Goal: Find contact information: Find contact information

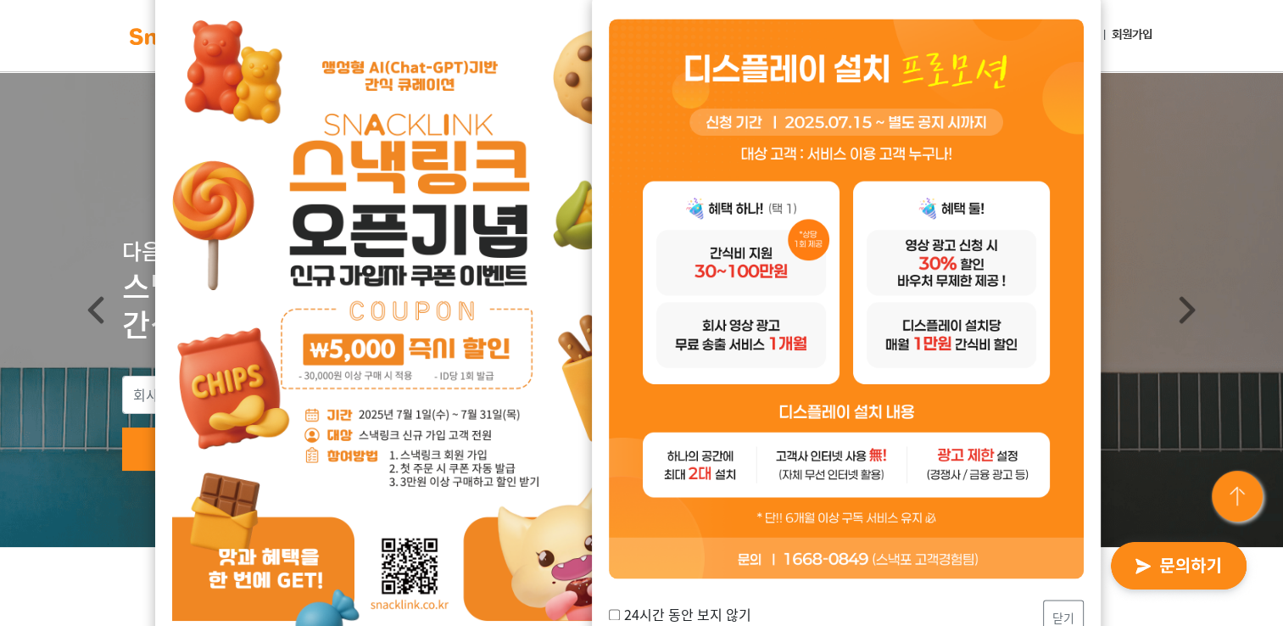
click at [614, 614] on input "24시간 동안 보지 않기" at bounding box center [614, 614] width 11 height 11
checkbox input "true"
click at [1062, 611] on button "닫기" at bounding box center [1063, 618] width 41 height 36
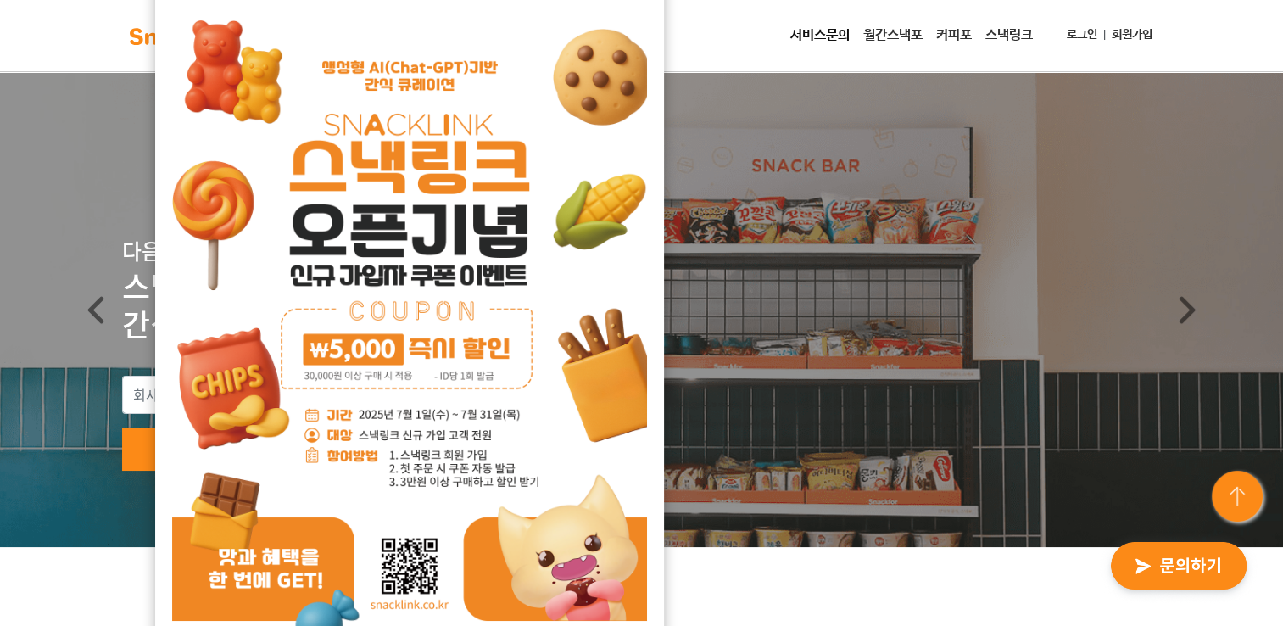
click at [712, 30] on div "서비스문의 월간스낵포 커피포 스낵링크 로그인 회원가입" at bounding box center [702, 36] width 914 height 34
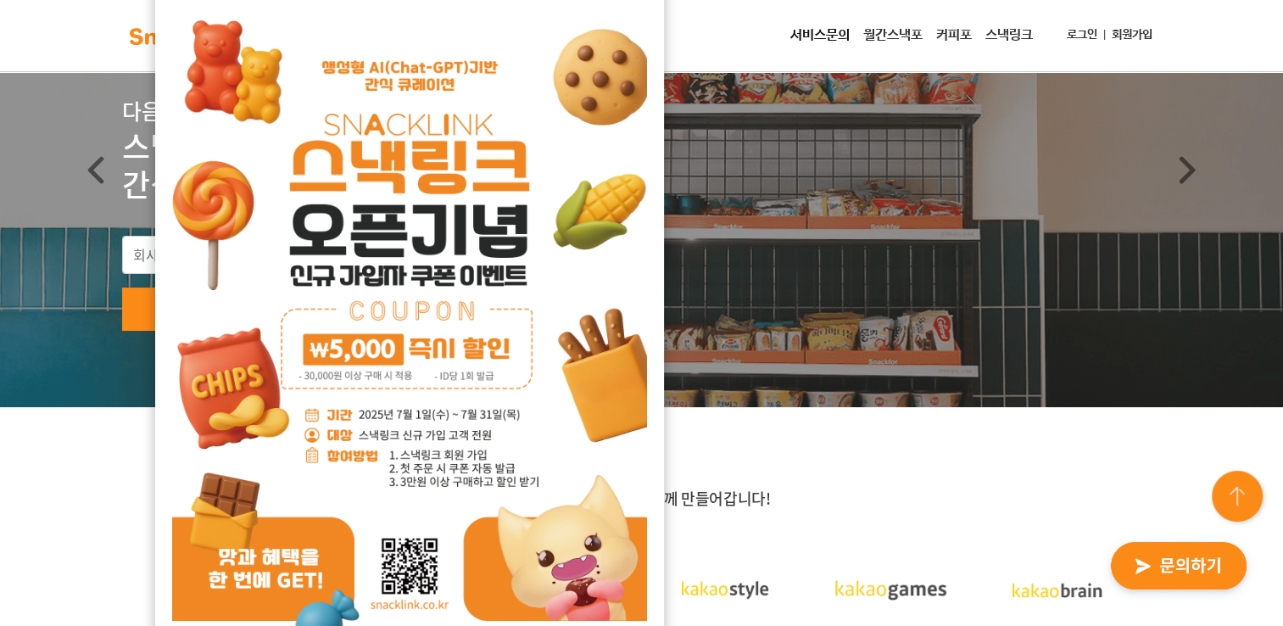
scroll to position [254, 0]
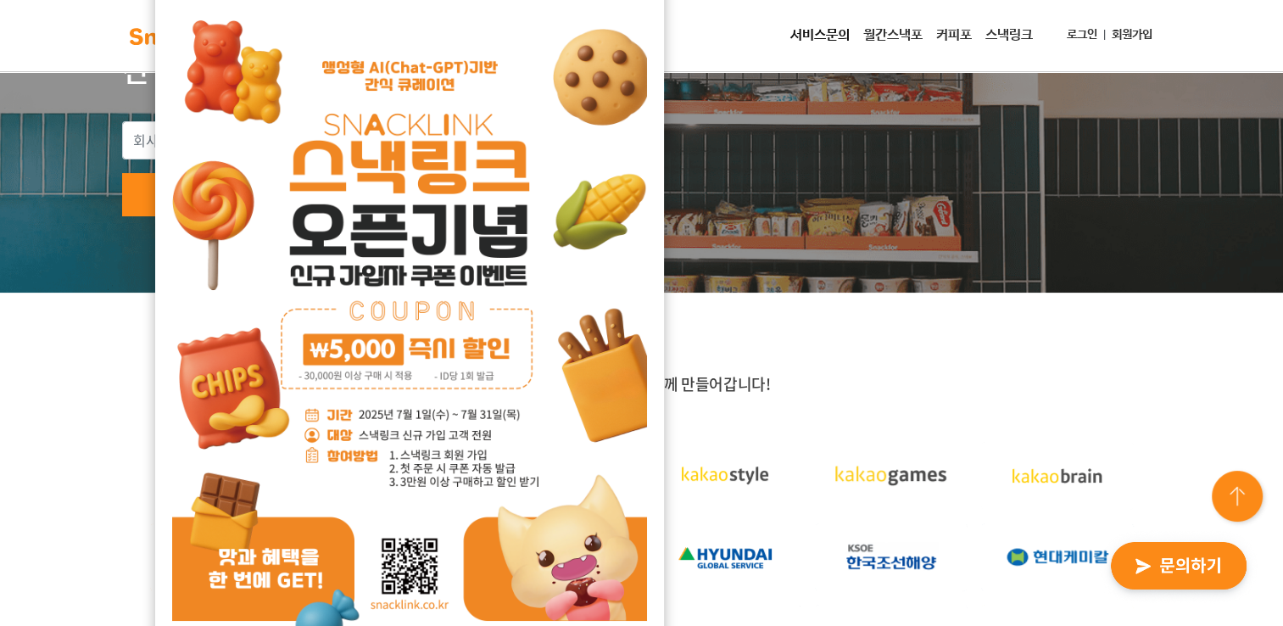
click at [1130, 443] on img at bounding box center [1057, 476] width 153 height 68
click at [1184, 557] on img "button" at bounding box center [1179, 567] width 166 height 78
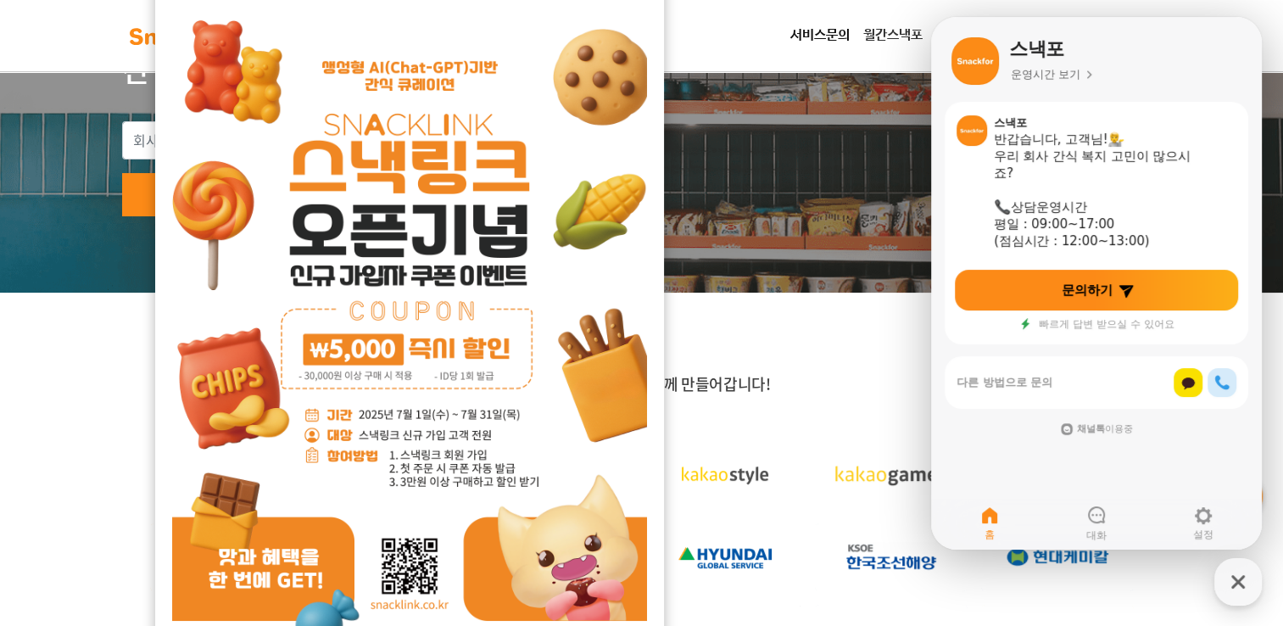
click at [777, 10] on nav "서비스문의 월간스낵포 커피포 스낵링크 로그인 회원가입" at bounding box center [641, 36] width 1283 height 72
click at [1234, 581] on icon "button" at bounding box center [1238, 582] width 31 height 31
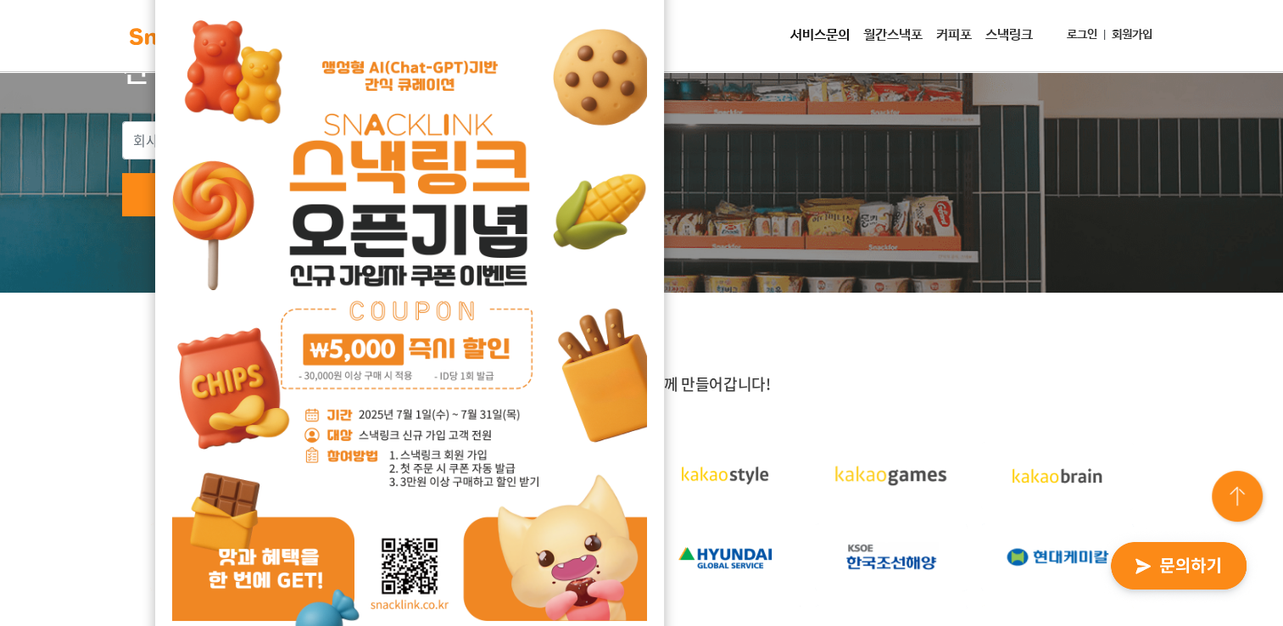
click at [839, 32] on link "서비스문의" at bounding box center [820, 36] width 73 height 34
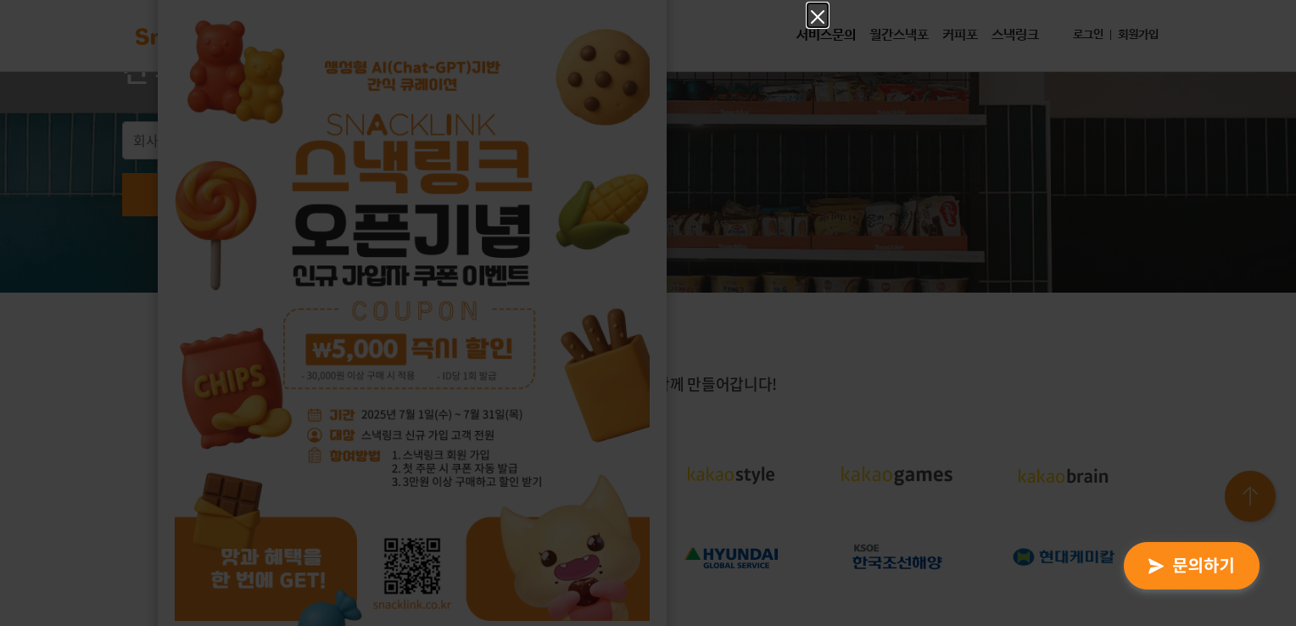
click at [816, 9] on icon "Close" at bounding box center [817, 17] width 20 height 20
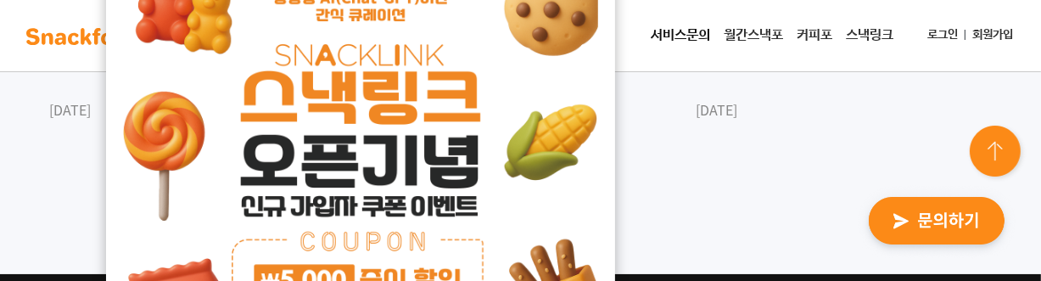
scroll to position [5825, 0]
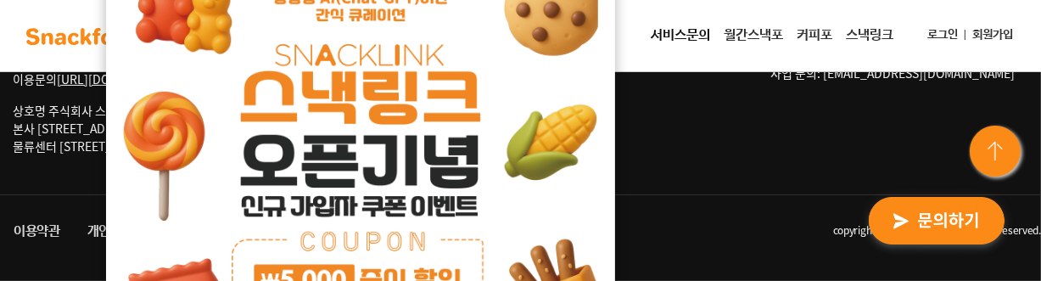
click at [509, 94] on img at bounding box center [360, 263] width 475 height 672
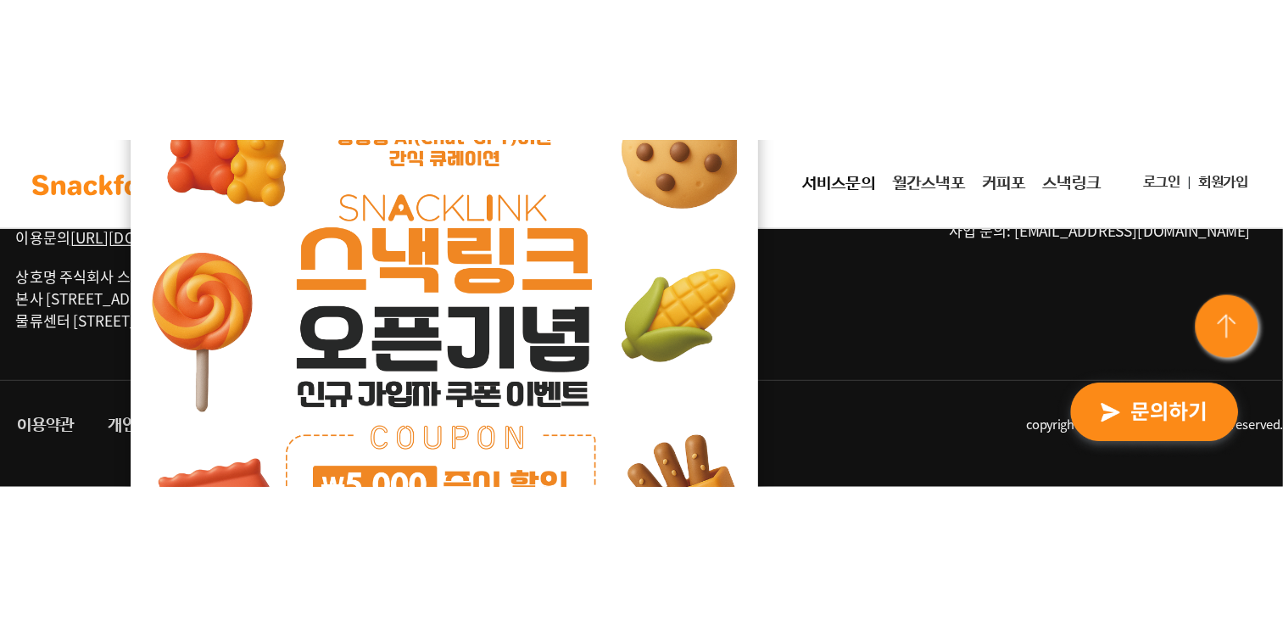
scroll to position [4778, 0]
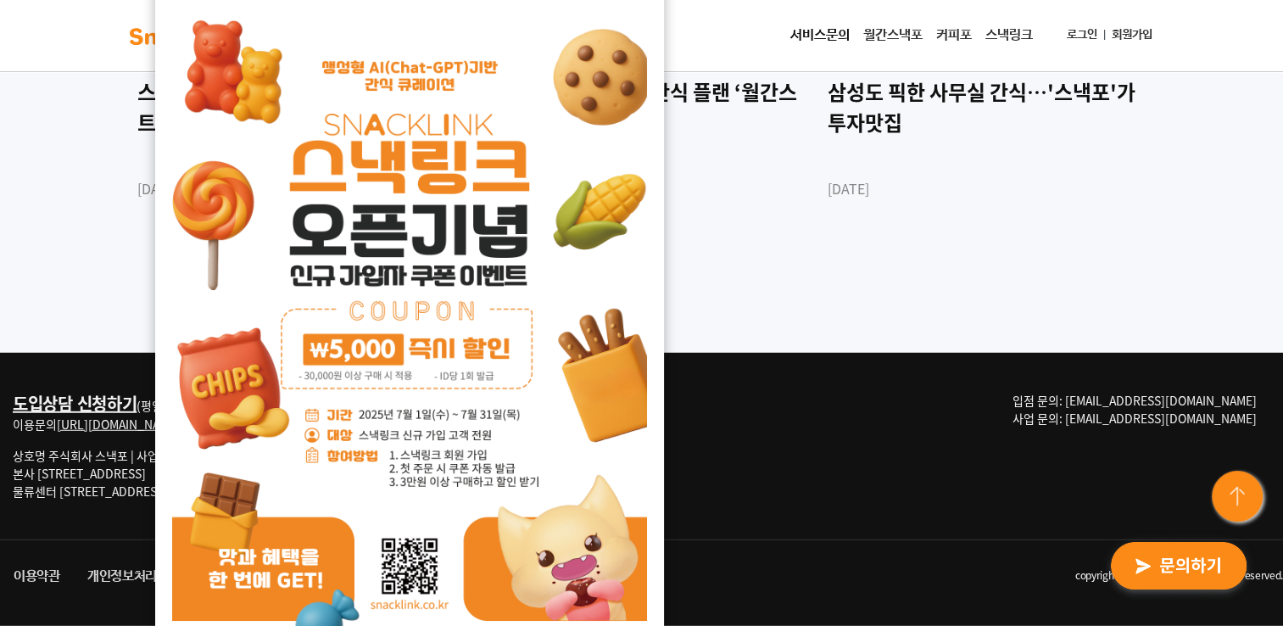
drag, startPoint x: 343, startPoint y: 498, endPoint x: 367, endPoint y: 558, distance: 64.7
click at [343, 500] on img at bounding box center [409, 333] width 475 height 672
click at [820, 292] on div "언론속의 스낵포 News 스낵포, '2023 직장인 간식 생활 리포트' 발행 2023-03-28 News 스낵포, 택배 구독형 간식 플랜 ‘월…" at bounding box center [641, 98] width 1283 height 510
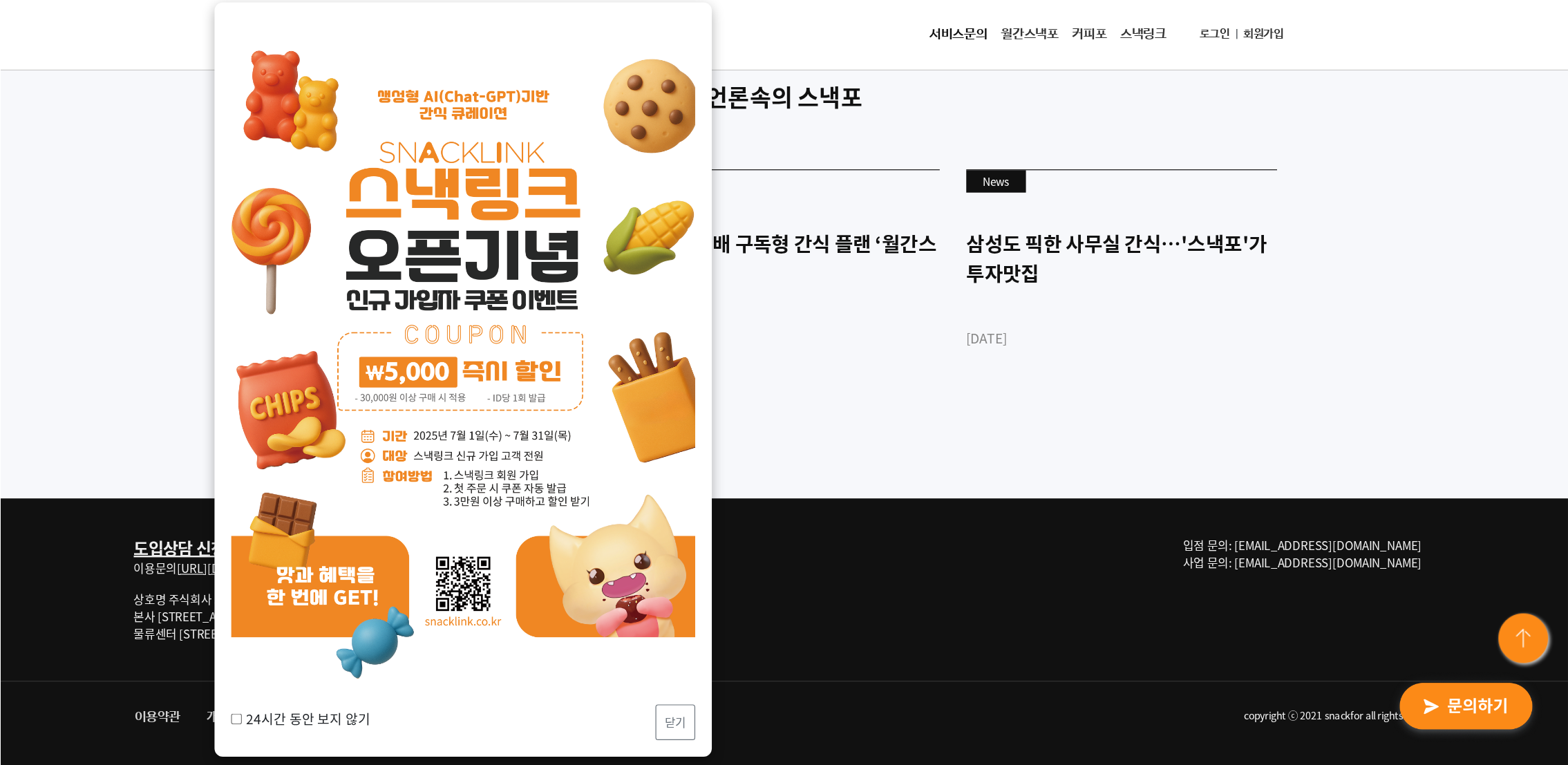
scroll to position [3638, 0]
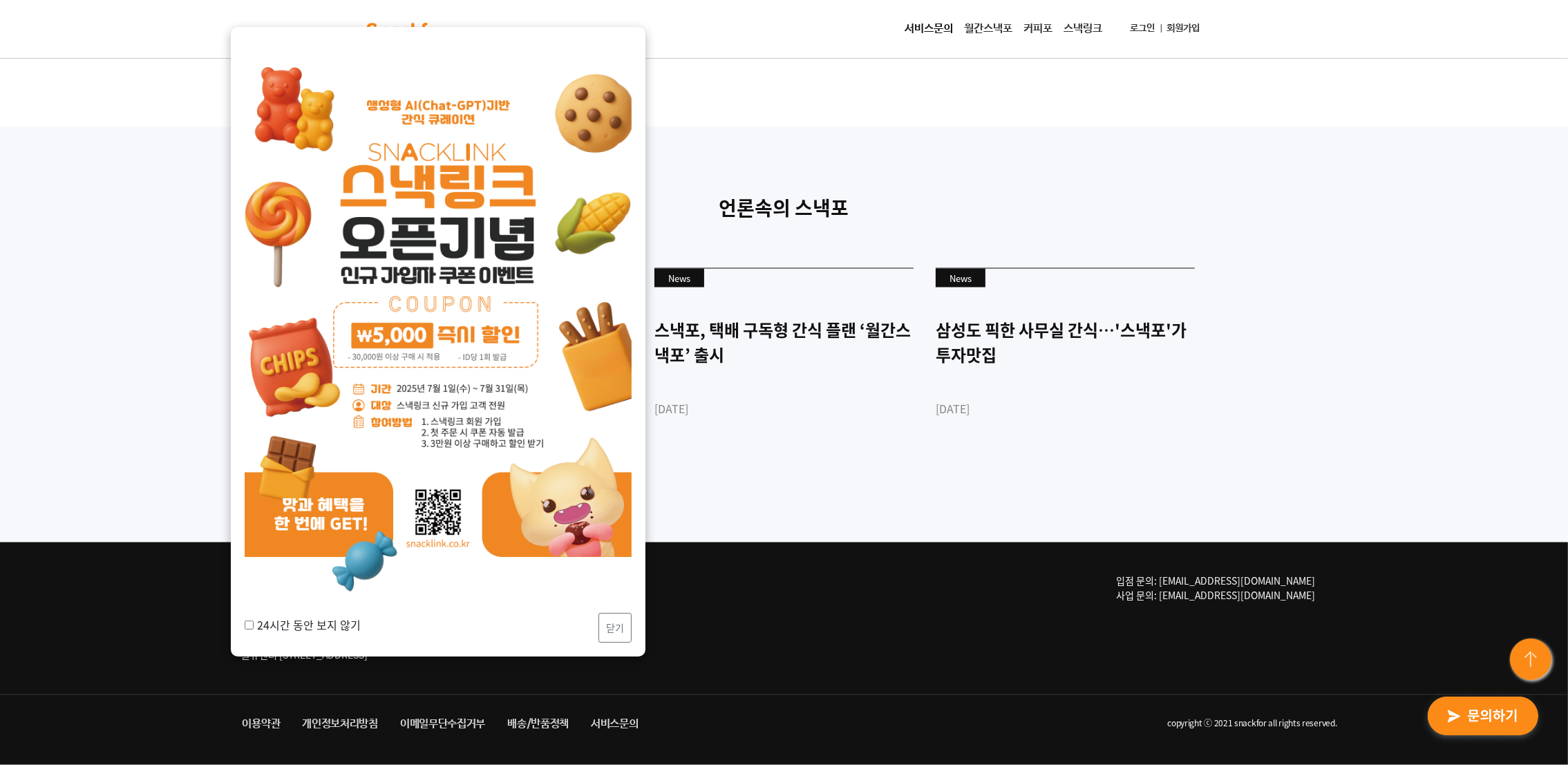
click at [250, 509] on input "24시간 동안 보지 않기" at bounding box center [249, 624] width 9 height 9
checkbox input "true"
click at [627, 509] on button "닫기" at bounding box center [614, 627] width 33 height 29
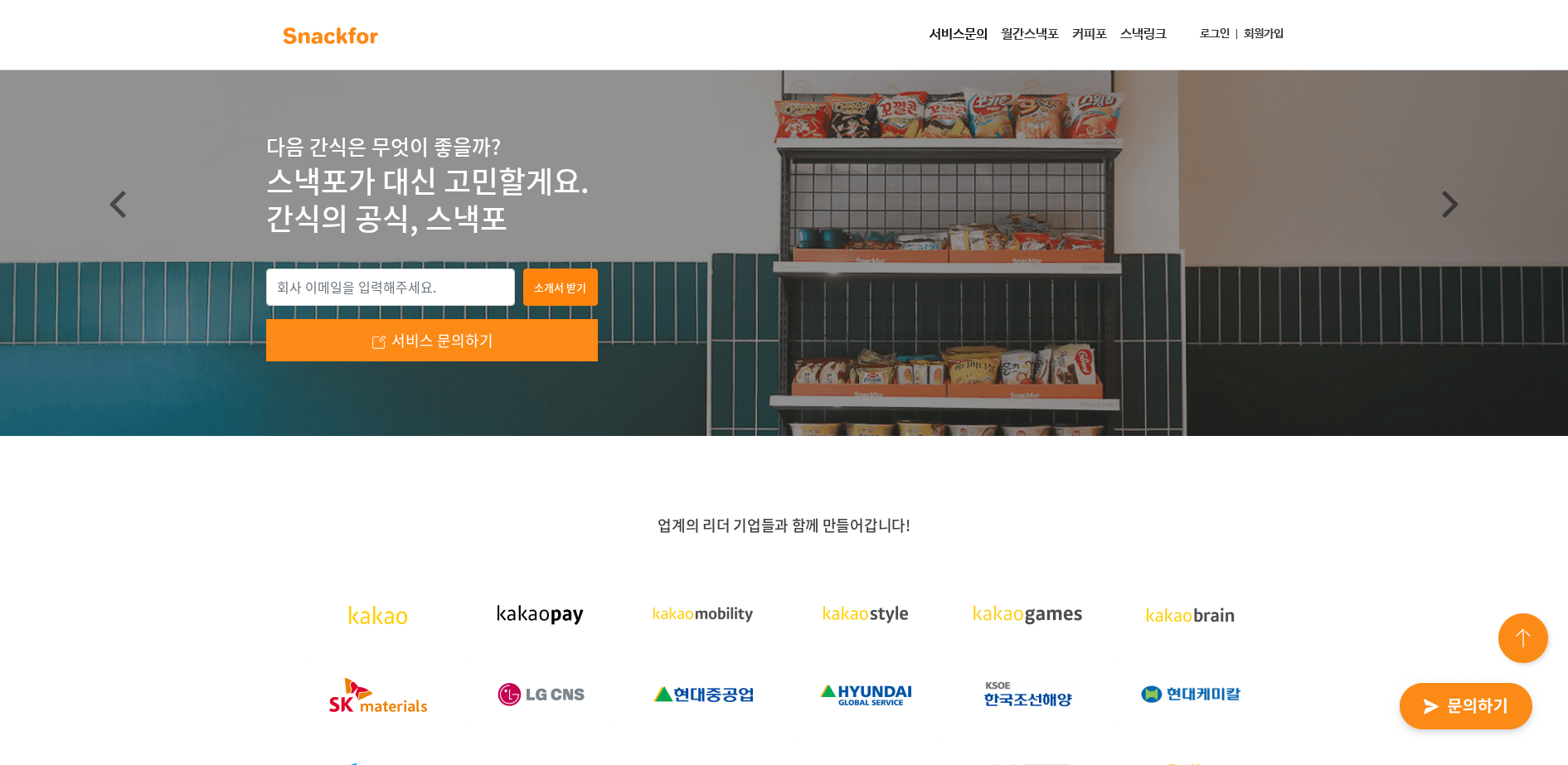
scroll to position [0, 0]
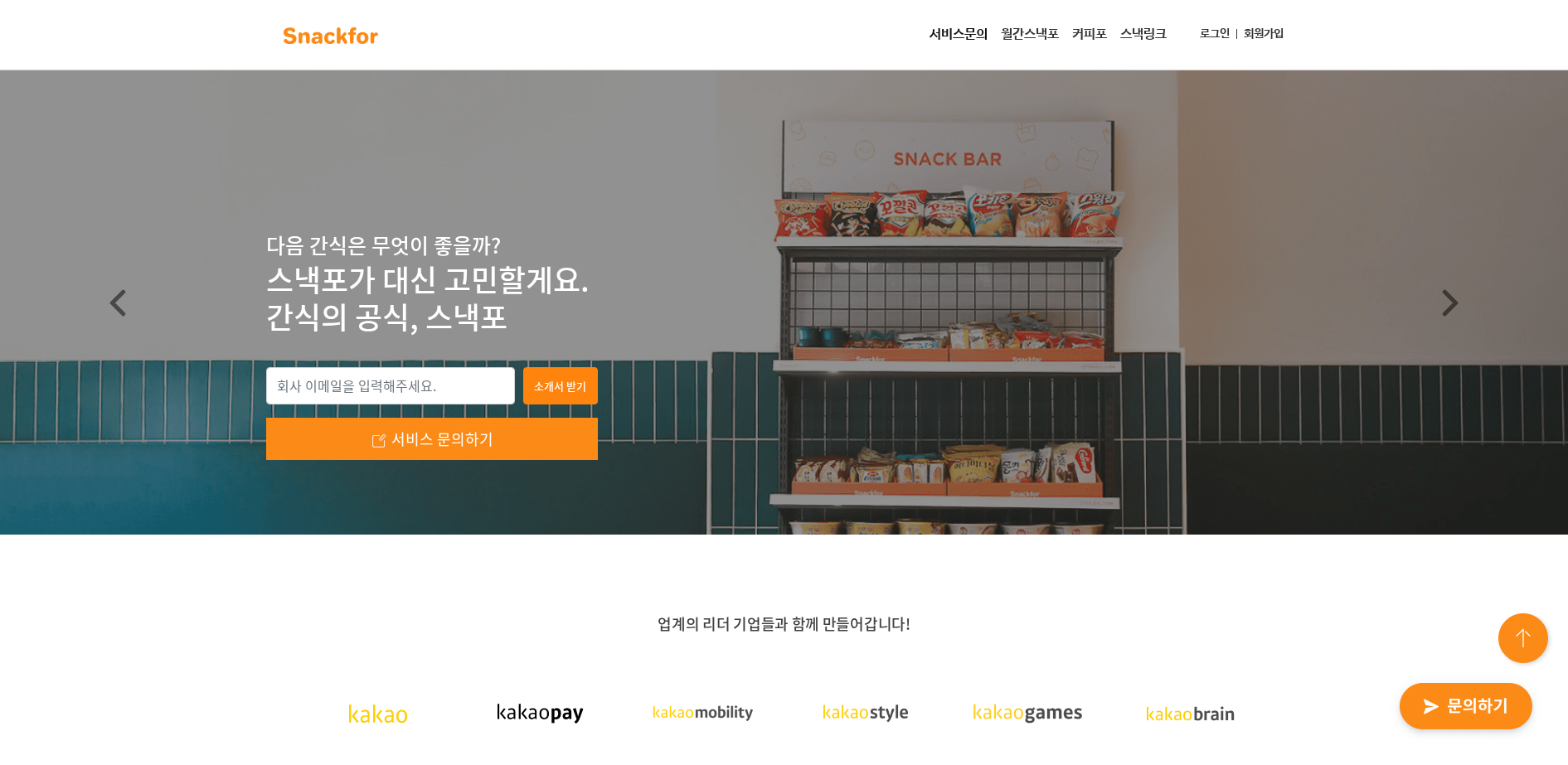
click at [310, 43] on img at bounding box center [330, 35] width 105 height 26
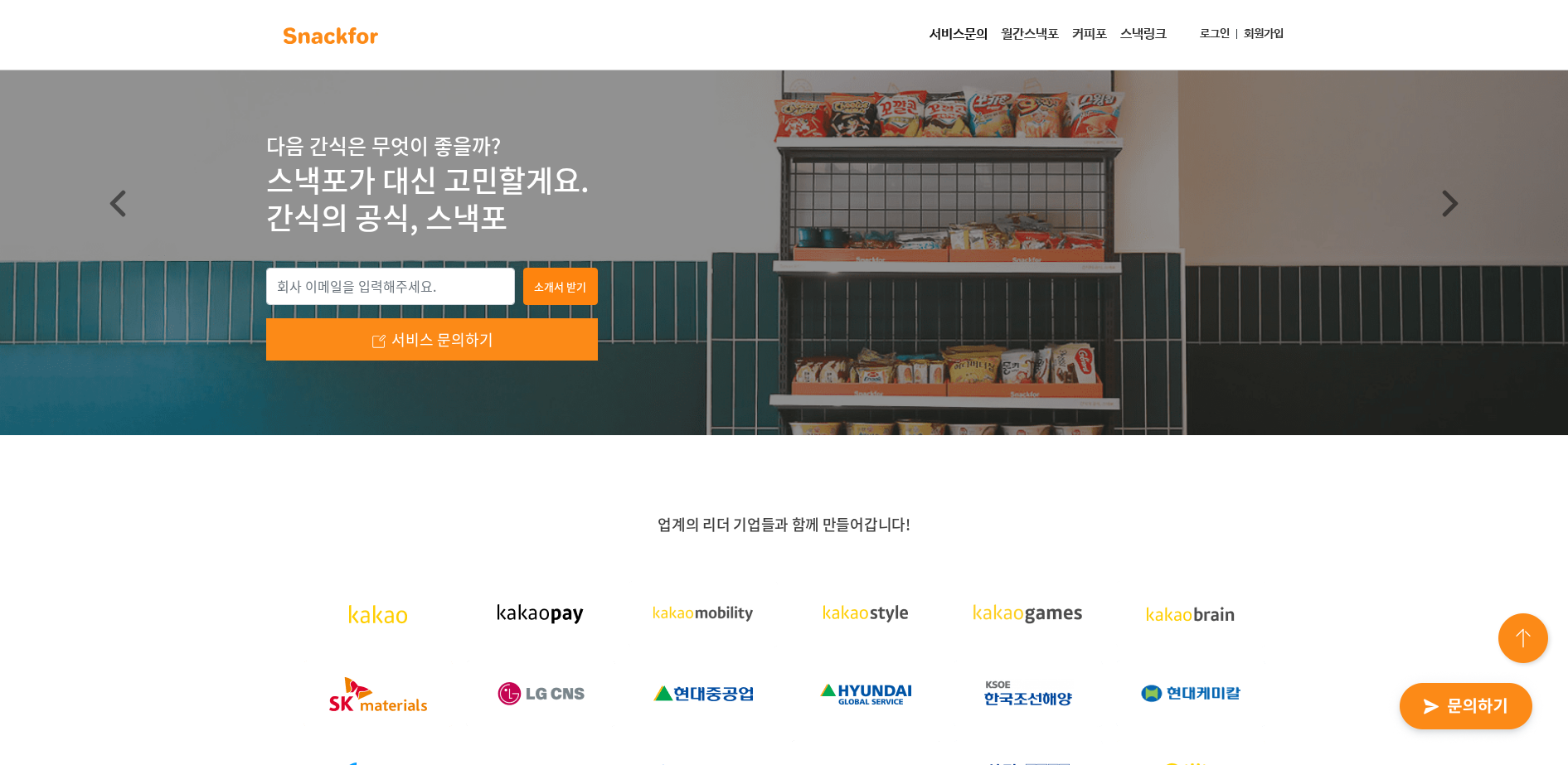
scroll to position [207, 0]
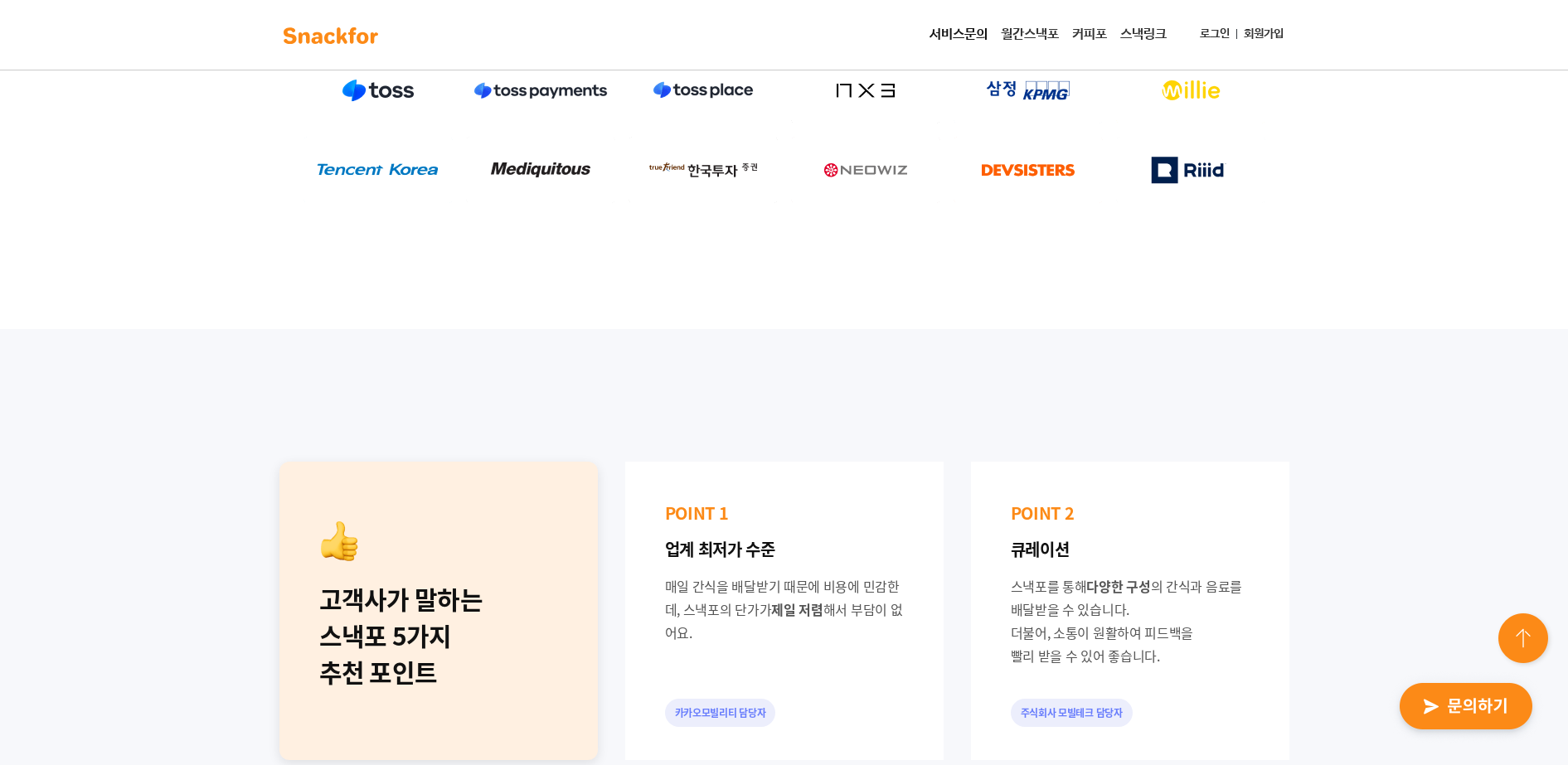
scroll to position [829, 0]
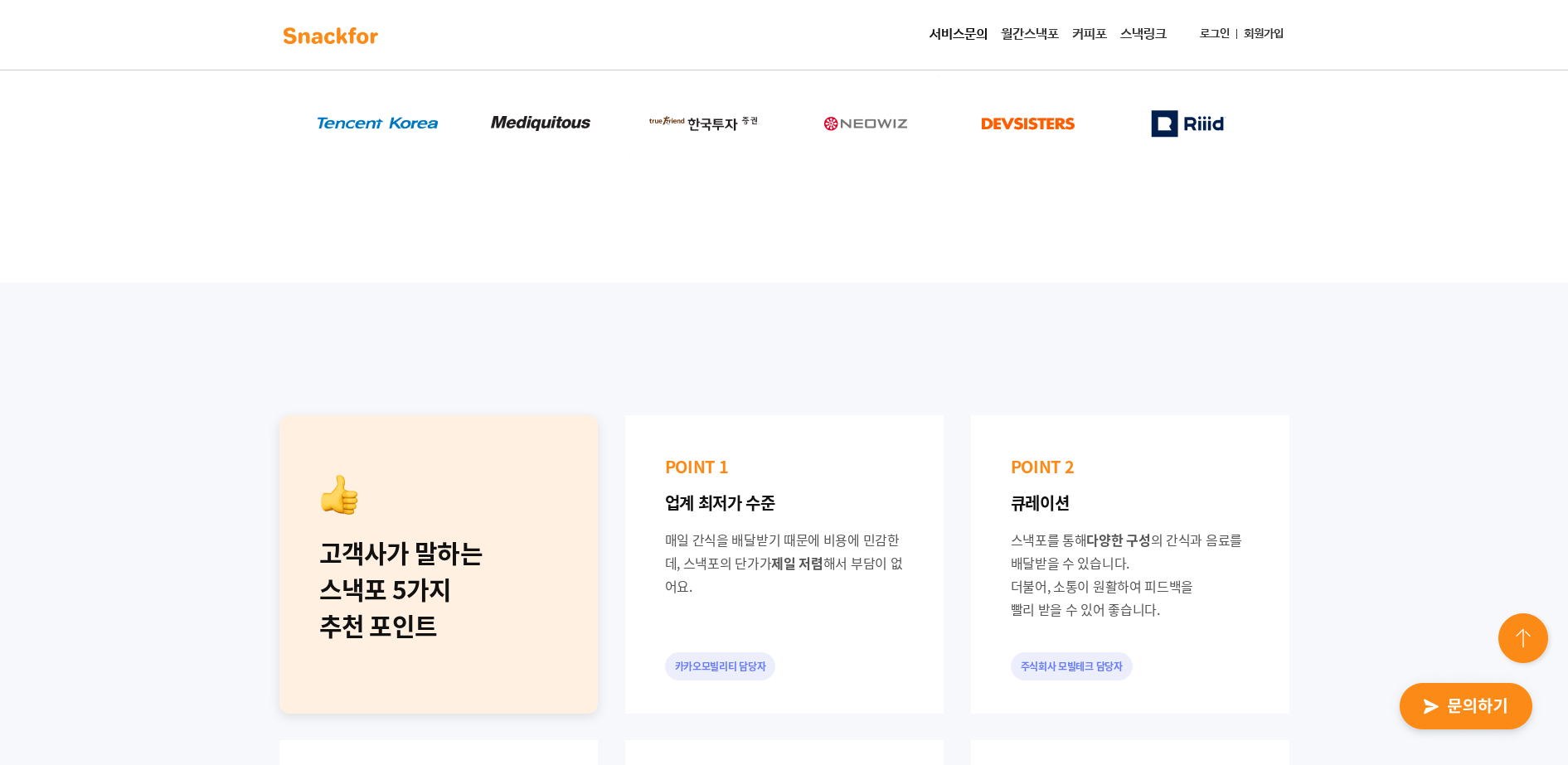
drag, startPoint x: 314, startPoint y: 560, endPoint x: 521, endPoint y: 628, distance: 217.9
click at [521, 628] on div "고객사가 말하는 스낵포 5가지 추천 포인트" at bounding box center [439, 564] width 319 height 298
drag, startPoint x: 521, startPoint y: 628, endPoint x: 515, endPoint y: 598, distance: 30.6
click at [515, 598] on div "고객사가 말하는 스낵포 5가지 추천 포인트" at bounding box center [439, 589] width 239 height 109
drag, startPoint x: 1019, startPoint y: 504, endPoint x: 1184, endPoint y: 610, distance: 196.1
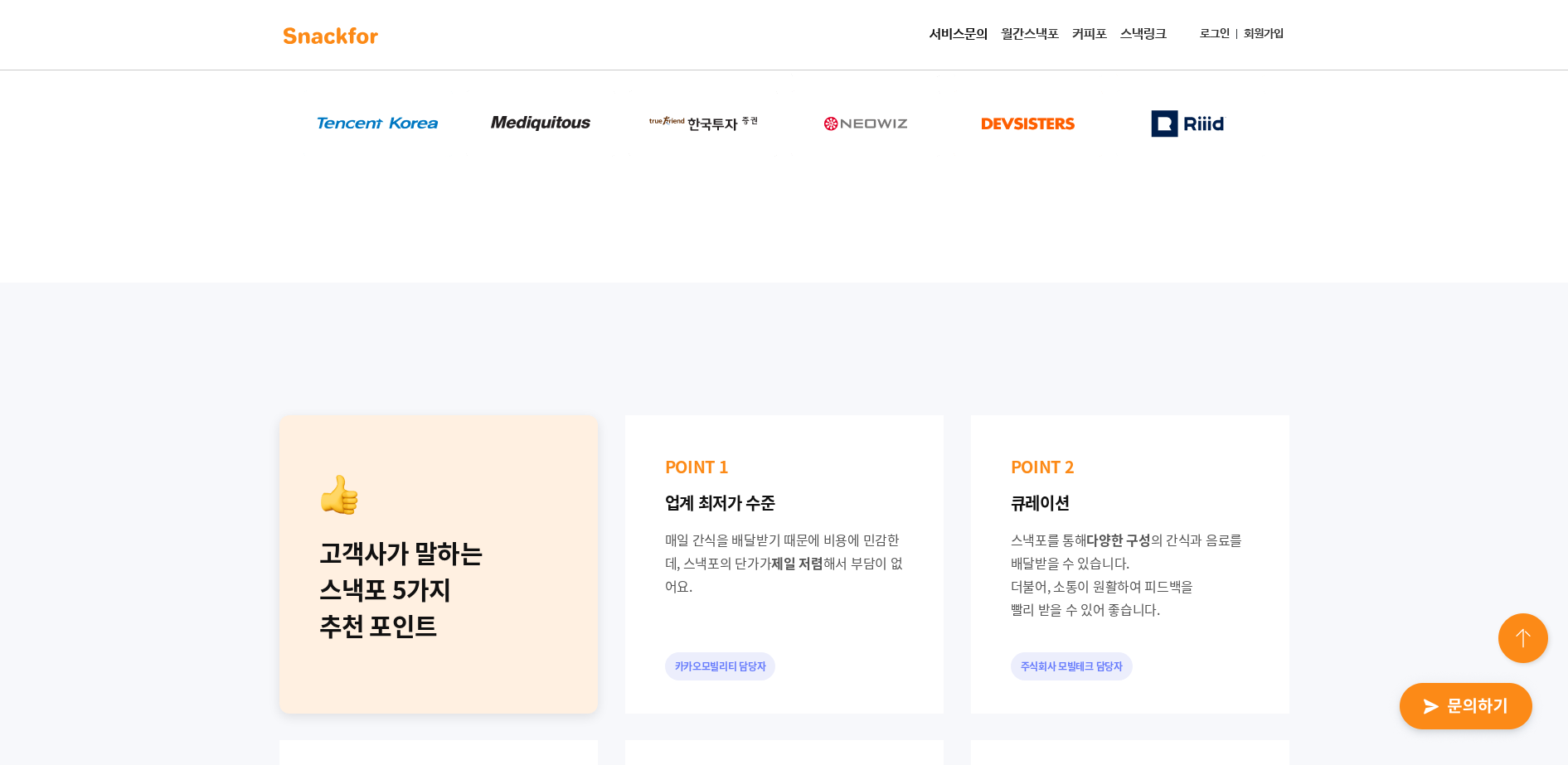
click at [1184, 610] on div "POINT 2 큐레이션 스낵포를 통해 다양한 구성 의 간식과 음료를 배달받을 수 있습니다. 더불어, 소통이 원활하여 피드백을 빨리 받을 수 있…" at bounding box center [1130, 564] width 319 height 298
drag, startPoint x: 1184, startPoint y: 610, endPoint x: 1110, endPoint y: 560, distance: 89.3
click at [1110, 560] on div "스낵포를 통해 다양한 구성 의 간식과 음료를 배달받을 수 있습니다. 더불어, 소통이 원활하여 피드백을 빨리 받을 수 있어 좋습니다." at bounding box center [1130, 574] width 239 height 93
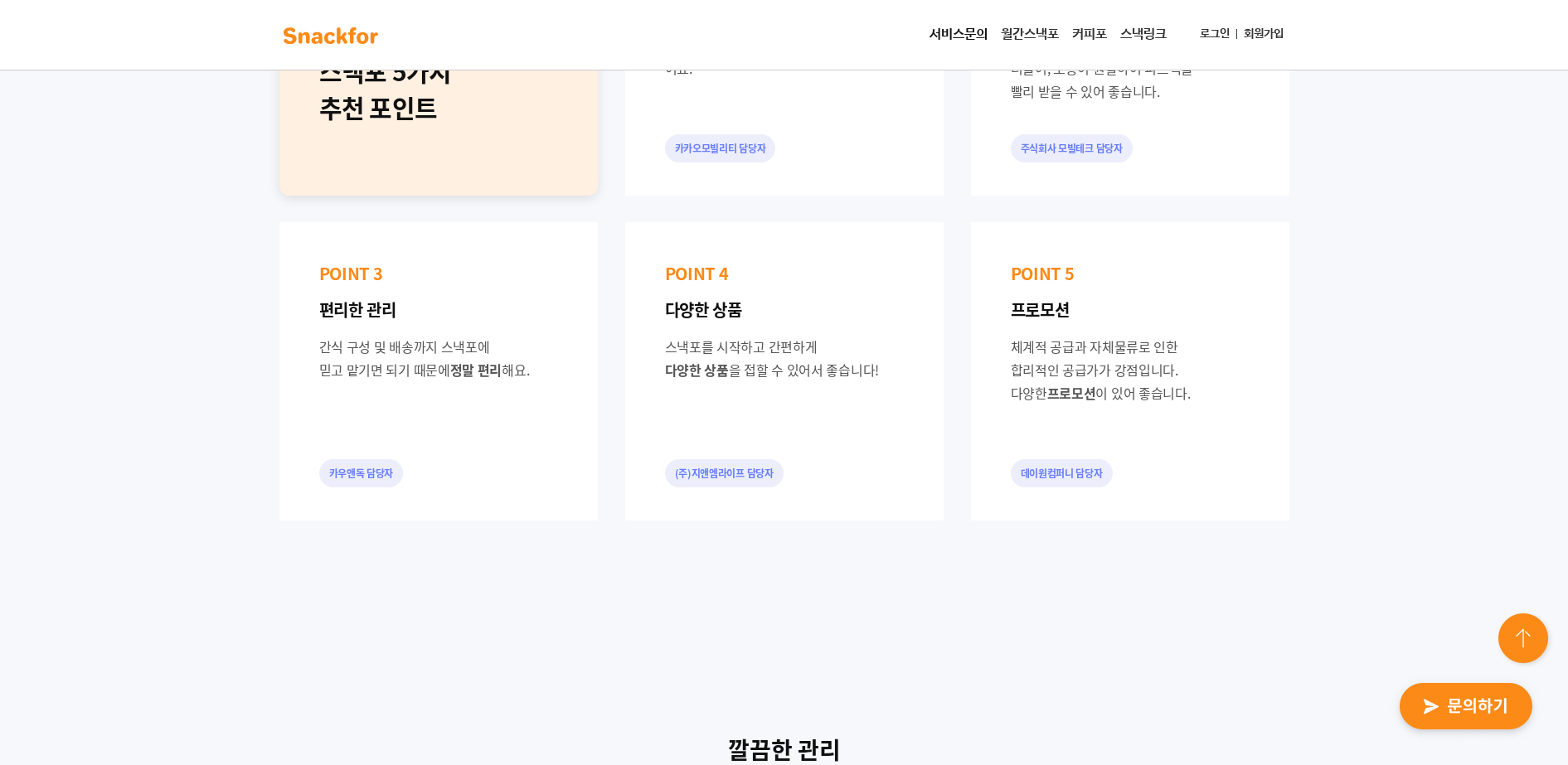
click at [722, 317] on p "다양한 상품" at bounding box center [784, 310] width 239 height 23
drag, startPoint x: 325, startPoint y: 314, endPoint x: 525, endPoint y: 393, distance: 215.0
click at [525, 393] on div "POINT 3 편리한 관리 간식 구성 및 배송까지 스낵포에 믿고 맡기면 되기 때문에 정말 편리 해요. [DEMOGRAPHIC_DATA]" at bounding box center [439, 370] width 319 height 298
drag, startPoint x: 525, startPoint y: 393, endPoint x: 457, endPoint y: 352, distance: 79.4
click at [457, 352] on div "간식 구성 및 배송까지 스낵포에 믿고 맡기면 되기 때문에 정말 편리 해요." at bounding box center [439, 358] width 239 height 46
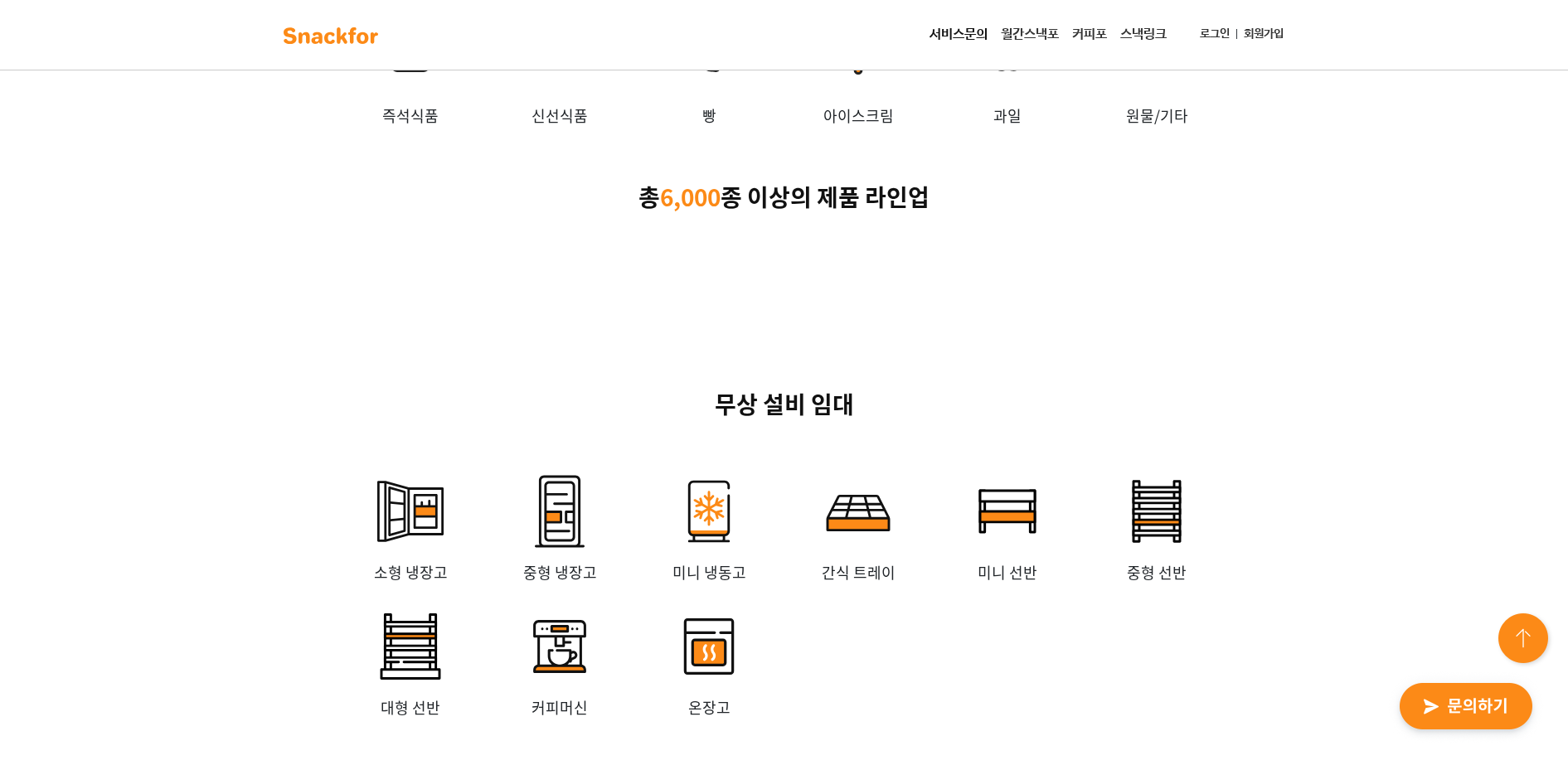
scroll to position [3625, 0]
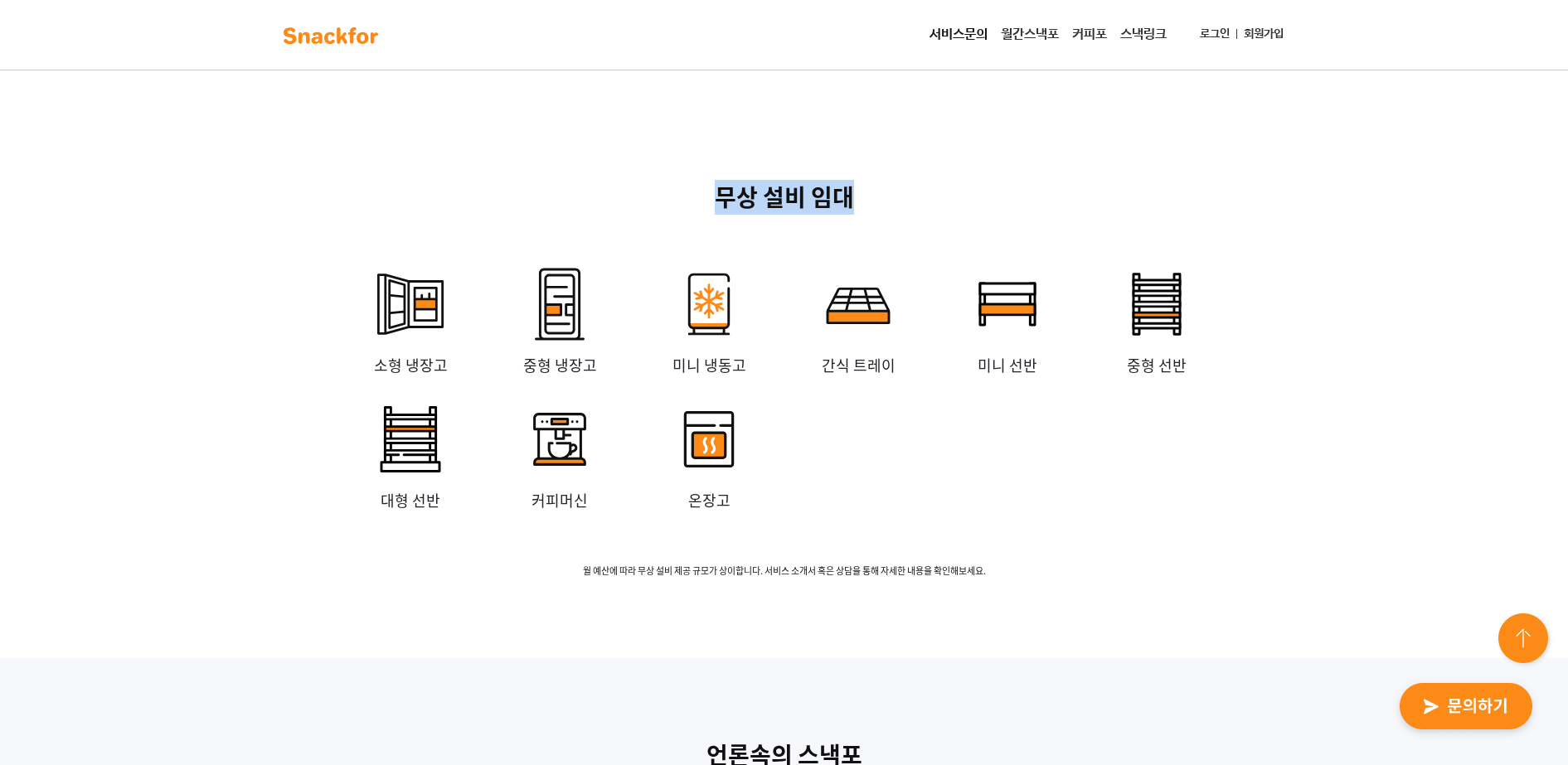
drag, startPoint x: 703, startPoint y: 439, endPoint x: 879, endPoint y: 438, distance: 176.0
drag, startPoint x: 879, startPoint y: 438, endPoint x: 733, endPoint y: 438, distance: 146.0
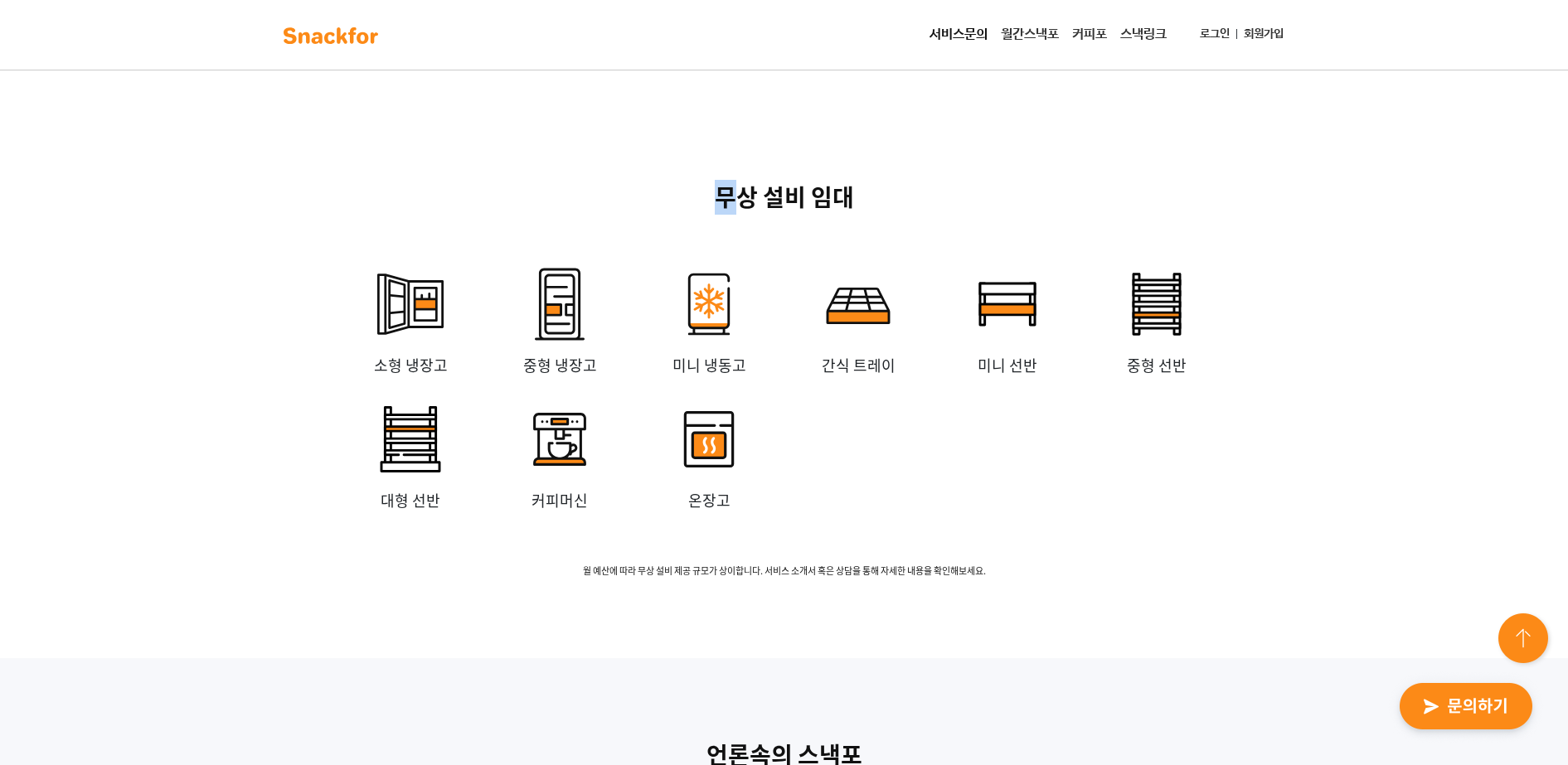
drag, startPoint x: 708, startPoint y: 438, endPoint x: 730, endPoint y: 438, distance: 22.0
drag, startPoint x: 730, startPoint y: 438, endPoint x: 833, endPoint y: 474, distance: 109.1
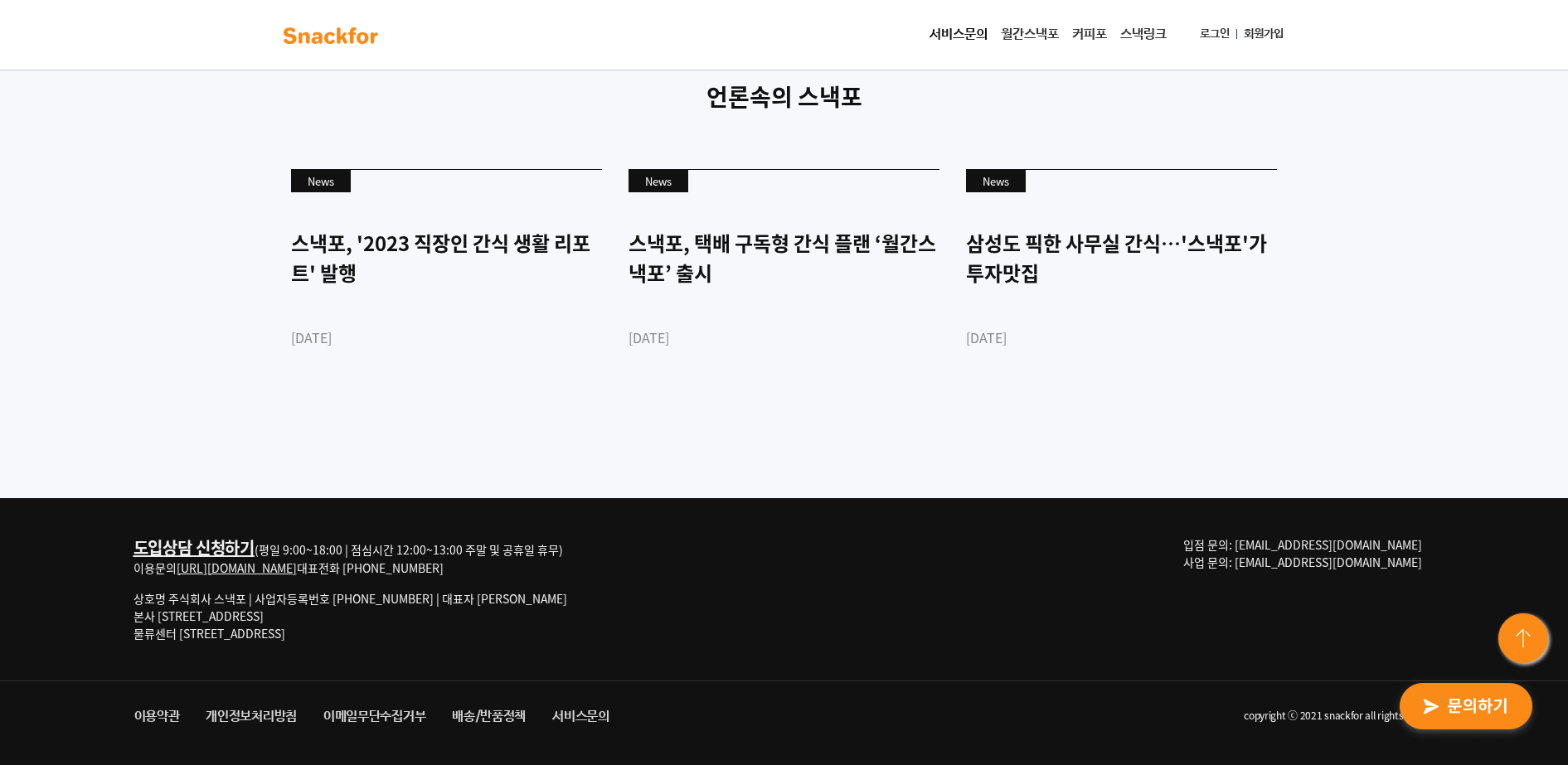
scroll to position [4517, 0]
drag, startPoint x: 425, startPoint y: 599, endPoint x: 528, endPoint y: 603, distance: 103.1
click at [528, 603] on p "상호명 주식회사 스낵포 | 사업자등록번호 [PHONE_NUMBER] | 대표자 [PERSON_NAME] 본사 [STREET_ADDRESS] 물…" at bounding box center [351, 616] width 434 height 52
drag, startPoint x: 528, startPoint y: 603, endPoint x: 457, endPoint y: 603, distance: 71.0
click at [457, 603] on p "상호명 주식회사 스낵포 | 사업자등록번호 [PHONE_NUMBER] | 대표자 [PERSON_NAME] 본사 [STREET_ADDRESS] 물…" at bounding box center [351, 616] width 434 height 52
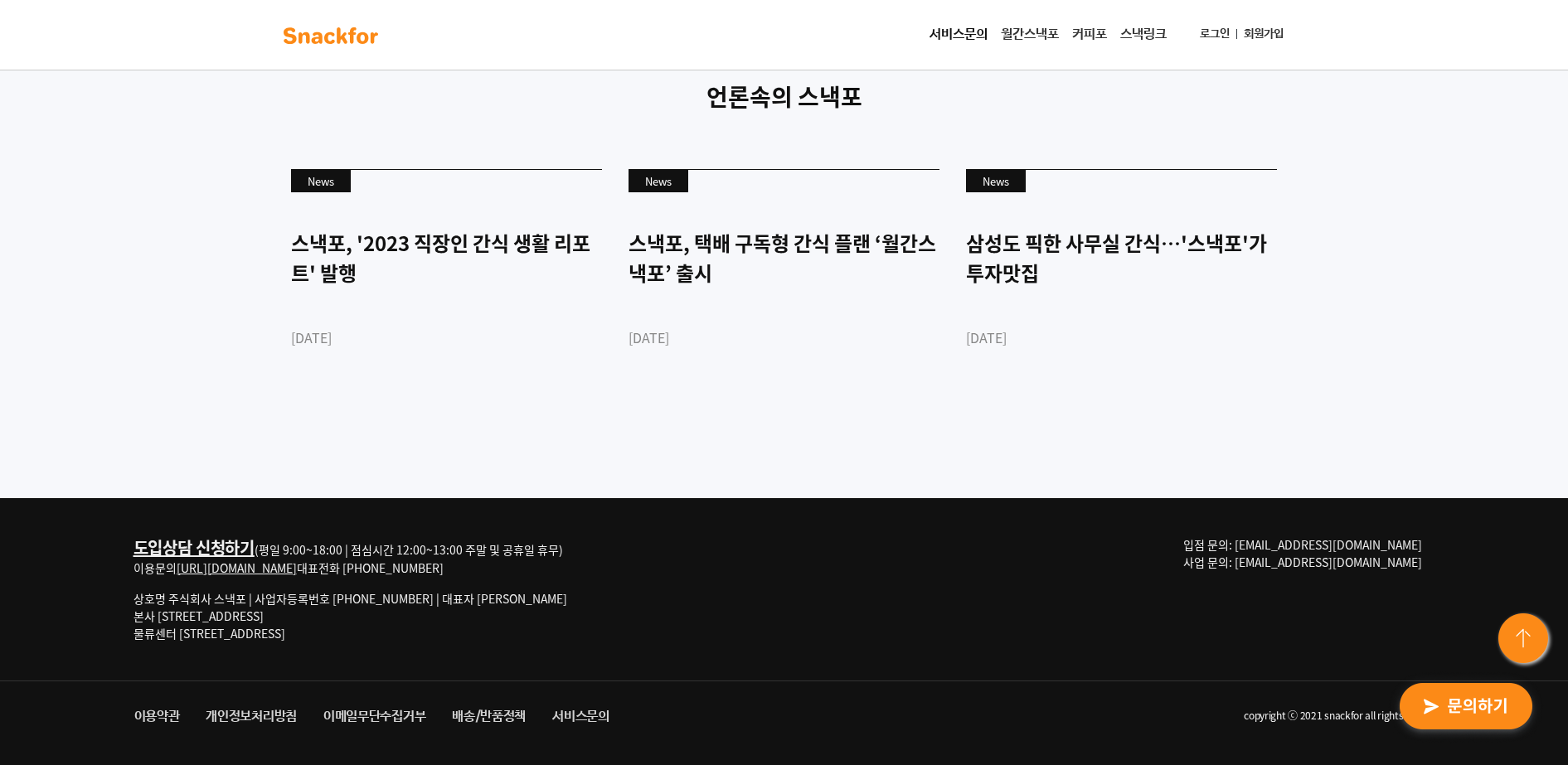
drag, startPoint x: 138, startPoint y: 618, endPoint x: 388, endPoint y: 641, distance: 251.1
click at [388, 641] on p "상호명 주식회사 스낵포 | 사업자등록번호 [PHONE_NUMBER] | 대표자 [PERSON_NAME] 본사 [STREET_ADDRESS] 물…" at bounding box center [351, 616] width 434 height 52
drag, startPoint x: 388, startPoint y: 641, endPoint x: 309, endPoint y: 638, distance: 79.1
click at [310, 638] on p "상호명 주식회사 스낵포 | 사업자등록번호 [PHONE_NUMBER] | 대표자 [PERSON_NAME] 본사 [STREET_ADDRESS] 물…" at bounding box center [351, 616] width 434 height 52
click at [313, 622] on p "상호명 주식회사 스낵포 | 사업자등록번호 [PHONE_NUMBER] | 대표자 [PERSON_NAME] 본사 [STREET_ADDRESS] 물…" at bounding box center [351, 616] width 434 height 52
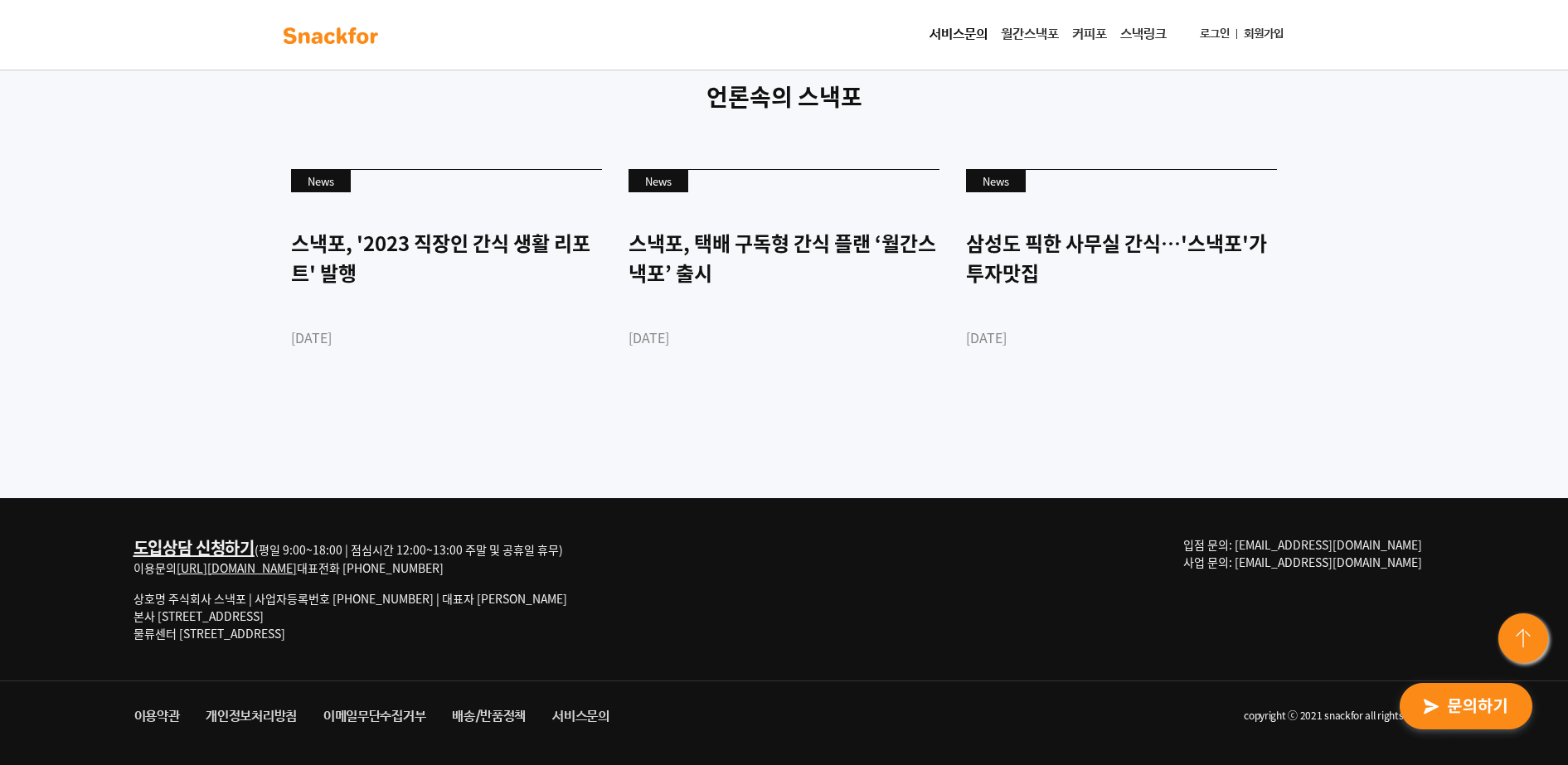
click at [211, 543] on link "도입상담 신청하기" at bounding box center [195, 547] width 121 height 24
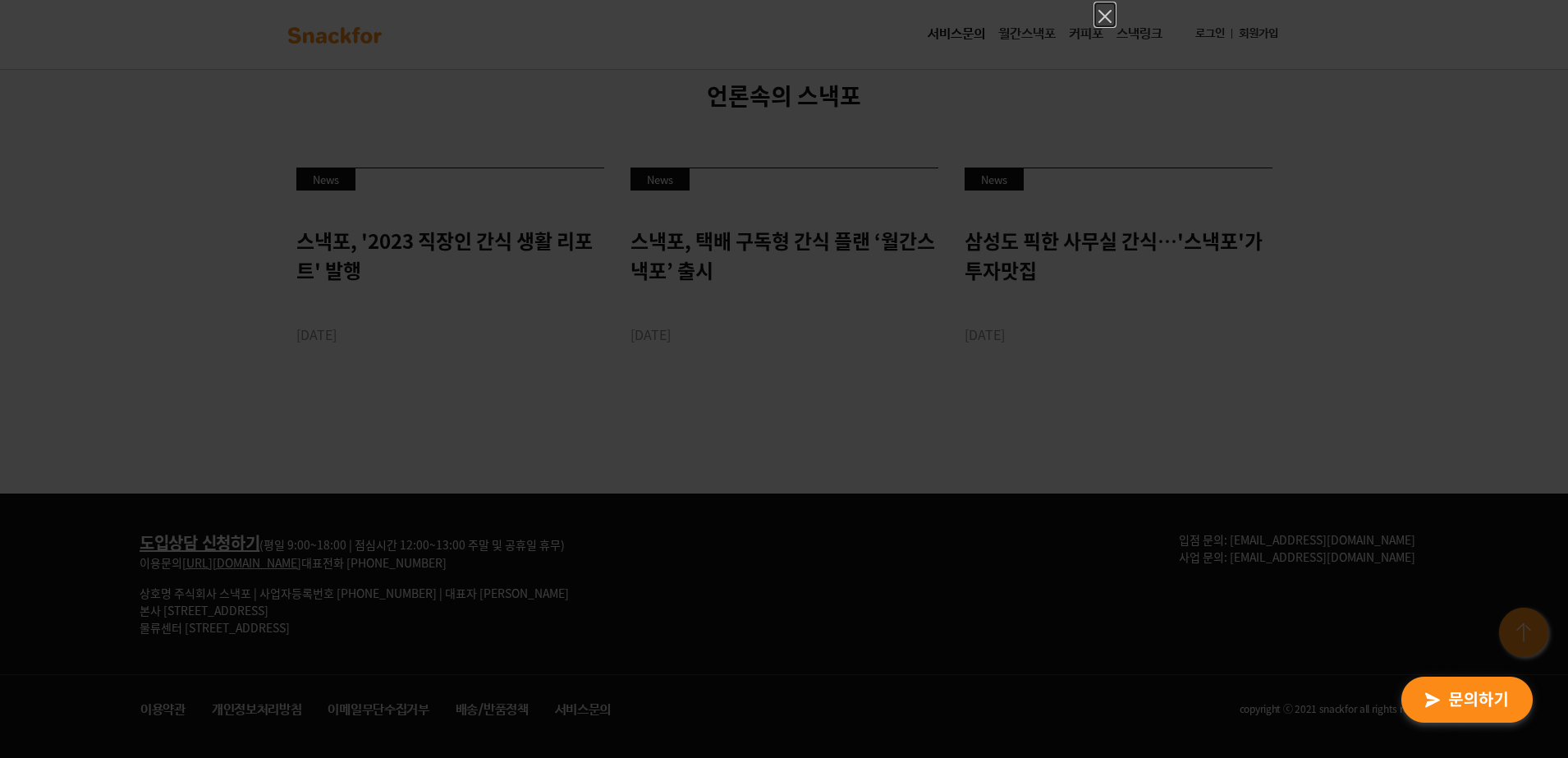
drag, startPoint x: 1109, startPoint y: 19, endPoint x: 1089, endPoint y: 34, distance: 25.0
click at [1108, 19] on icon "Close" at bounding box center [1105, 16] width 14 height 14
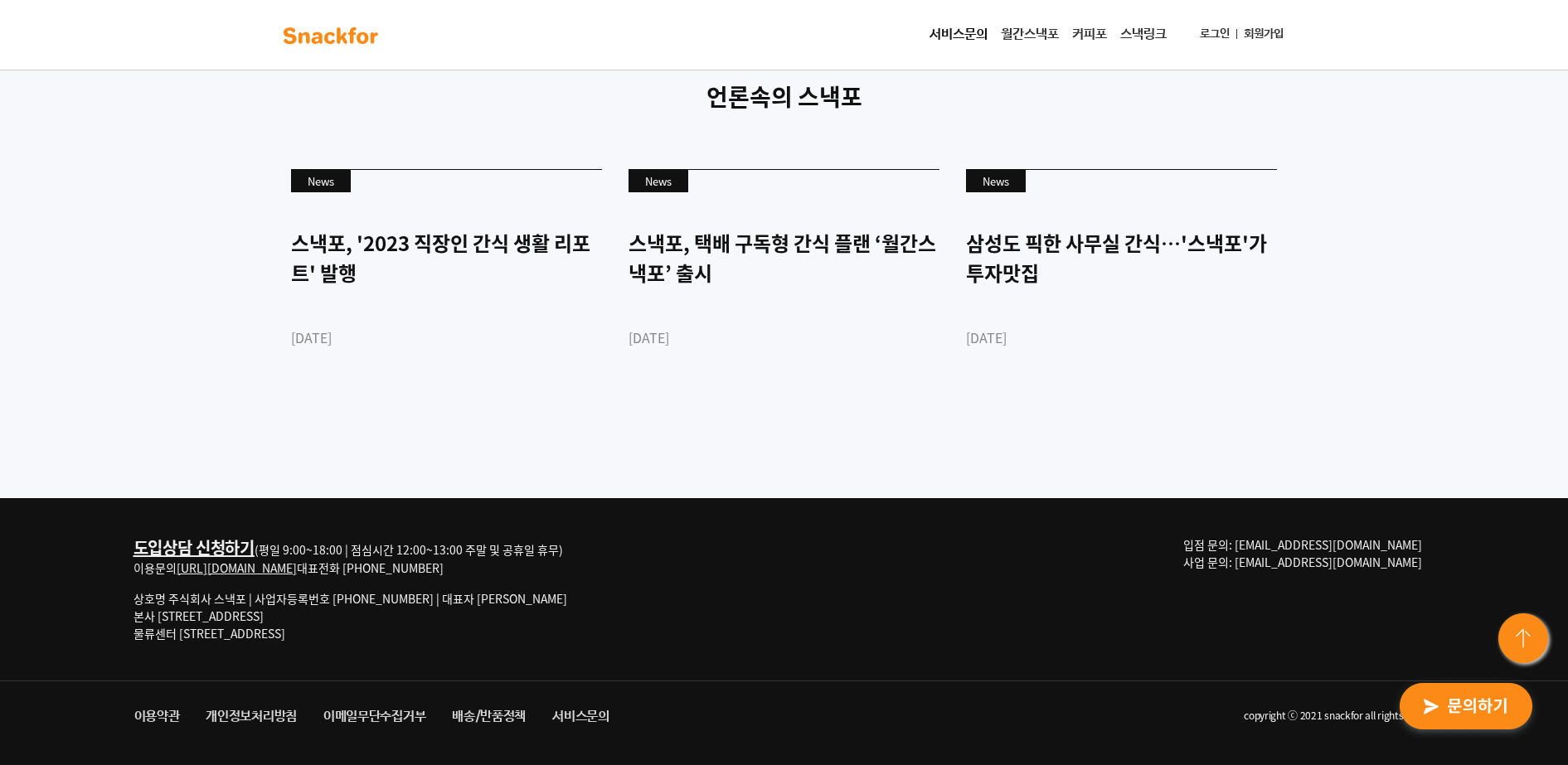
drag, startPoint x: 1318, startPoint y: 545, endPoint x: 1432, endPoint y: 547, distance: 114.0
click at [1432, 547] on p "입점 문의: [EMAIL_ADDRESS][DOMAIN_NAME] 사업 문의: [EMAIL_ADDRESS][DOMAIN_NAME]" at bounding box center [1309, 554] width 252 height 35
drag, startPoint x: 1432, startPoint y: 547, endPoint x: 1340, endPoint y: 548, distance: 92.0
click at [1340, 548] on span "입점 문의: [EMAIL_ADDRESS][DOMAIN_NAME] 사업 문의: [EMAIL_ADDRESS][DOMAIN_NAME]" at bounding box center [1302, 553] width 239 height 34
click at [923, 27] on link "서비스문의" at bounding box center [958, 35] width 71 height 33
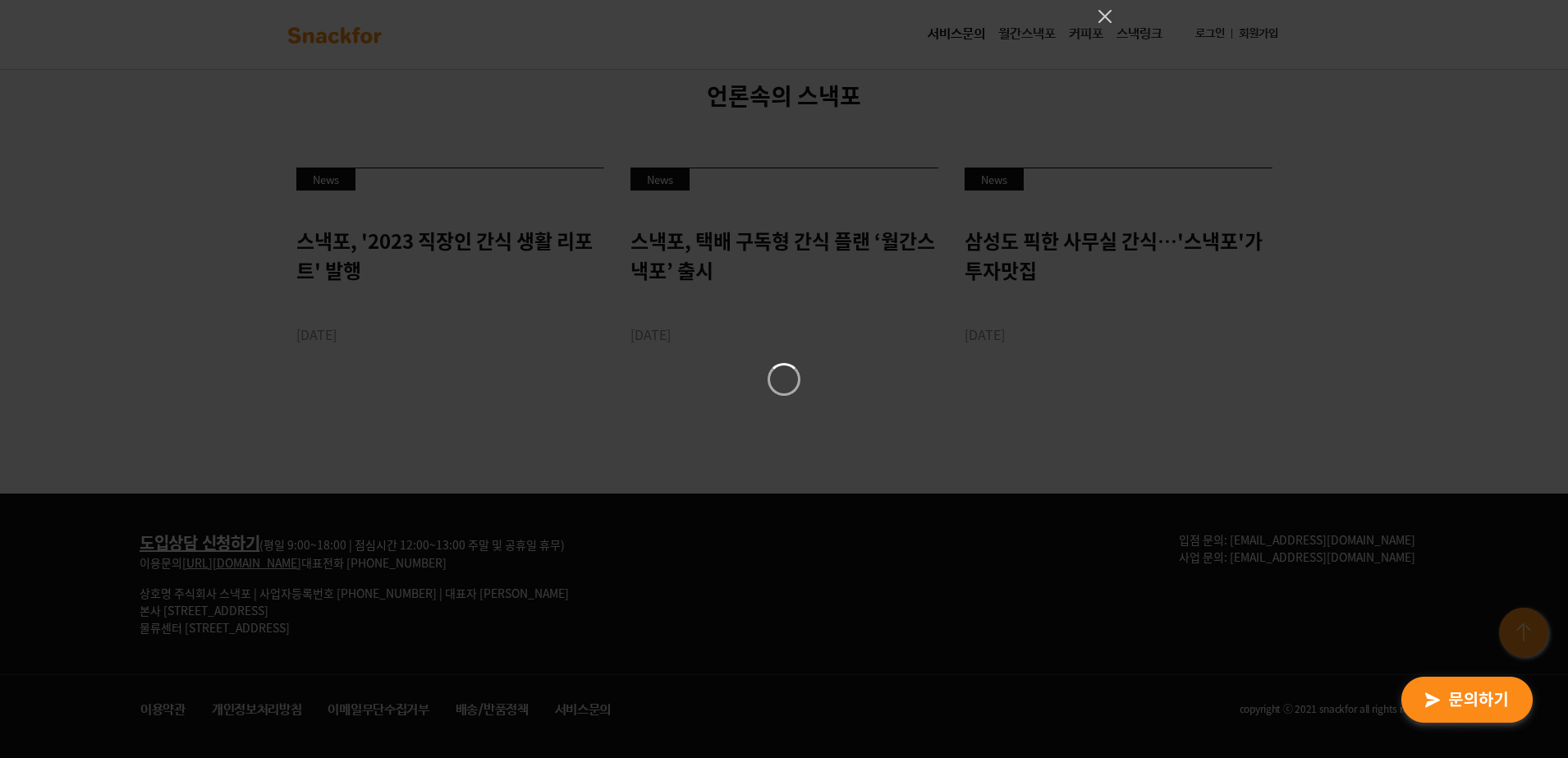
click at [892, 51] on div at bounding box center [784, 379] width 1568 height 758
click at [1100, 15] on icon "Close" at bounding box center [1104, 16] width 19 height 19
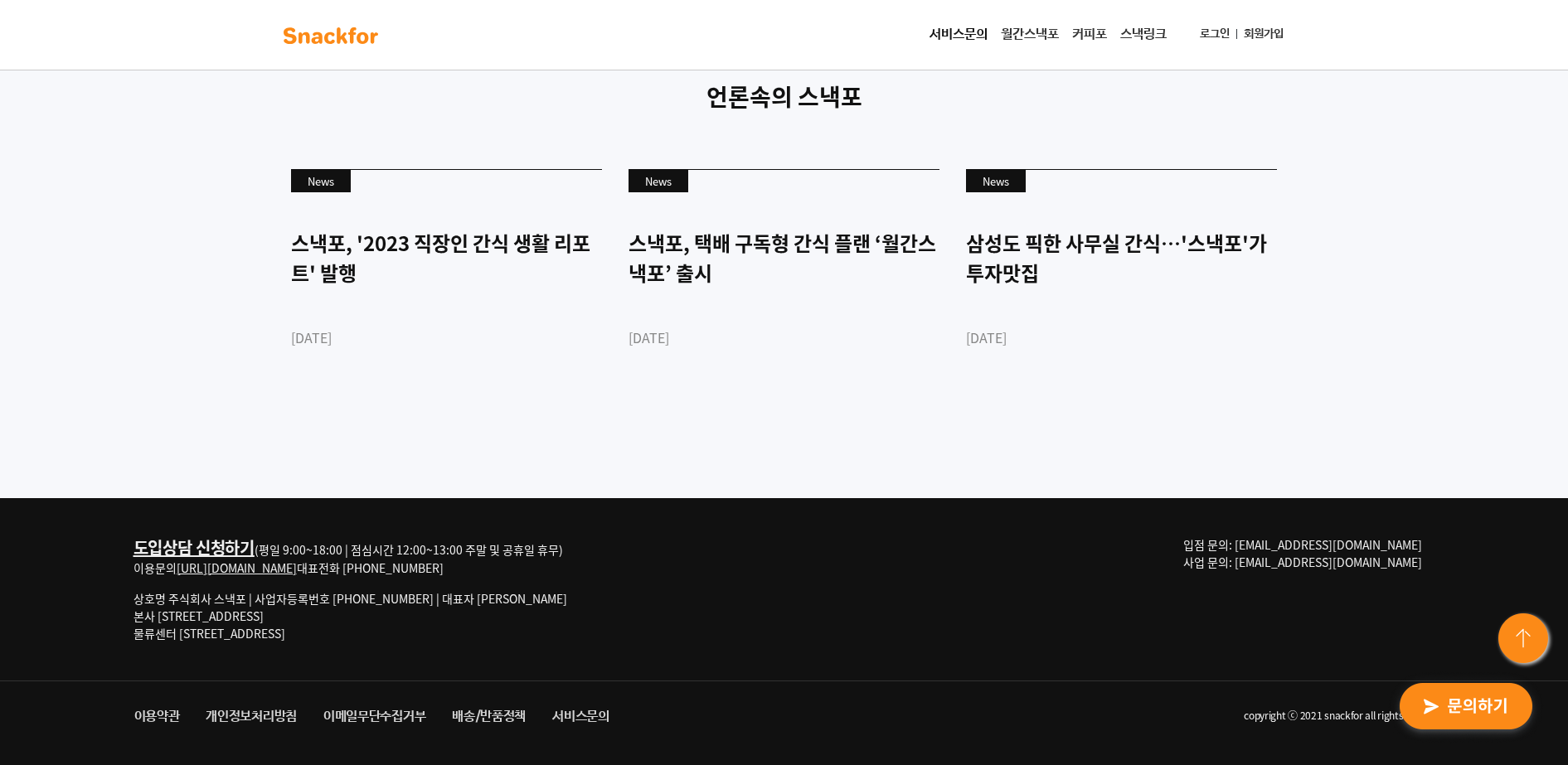
drag, startPoint x: 149, startPoint y: 623, endPoint x: 387, endPoint y: 634, distance: 238.3
click at [387, 634] on p "상호명 주식회사 스낵포 | 사업자등록번호 [PHONE_NUMBER] | 대표자 [PERSON_NAME] 본사 [STREET_ADDRESS] 물…" at bounding box center [351, 616] width 434 height 52
drag, startPoint x: 387, startPoint y: 634, endPoint x: 321, endPoint y: 634, distance: 66.0
click at [321, 634] on p "상호명 주식회사 스낵포 | 사업자등록번호 [PHONE_NUMBER] | 대표자 [PERSON_NAME] 본사 [STREET_ADDRESS] 물…" at bounding box center [351, 616] width 434 height 52
click at [339, 635] on p "상호명 주식회사 스낵포 | 사업자등록번호 [PHONE_NUMBER] | 대표자 [PERSON_NAME] 본사 [STREET_ADDRESS] 물…" at bounding box center [351, 616] width 434 height 52
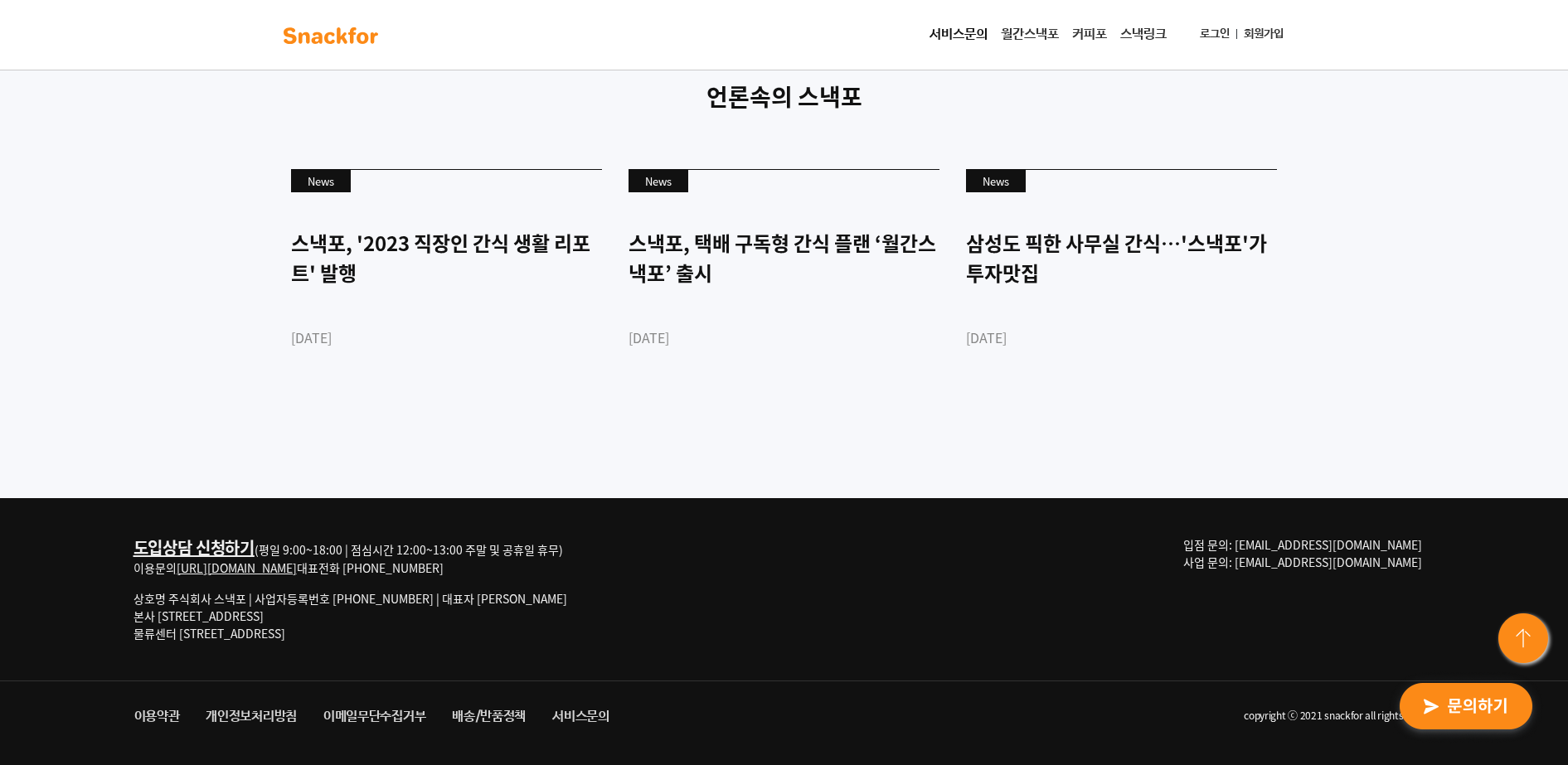
click at [151, 647] on div "도입상담 신청하기 (평일 9:00~18:00 | 점심시간 12:00~13:00 주말 및 공휴일 휴무) 이용문의 [URL][DOMAIN_NAME…" at bounding box center [370, 596] width 473 height 119
click at [170, 637] on p "상호명 주식회사 스낵포 | 사업자등록번호 [PHONE_NUMBER] | 대표자 [PERSON_NAME] 본사 [STREET_ADDRESS] 물…" at bounding box center [351, 616] width 434 height 52
drag, startPoint x: 314, startPoint y: 632, endPoint x: 134, endPoint y: 550, distance: 197.8
click at [134, 550] on div "도입상담 신청하기 (평일 9:00~18:00 | 점심시간 12:00~13:00 주말 및 공휴일 휴무) 이용문의 [URL][DOMAIN_NAME…" at bounding box center [351, 589] width 434 height 106
click at [468, 642] on div "도입상담 신청하기 (평일 9:00~18:00 | 점심시간 12:00~13:00 주말 및 공휴일 휴무) 이용문의 [URL][DOMAIN_NAME…" at bounding box center [370, 596] width 473 height 119
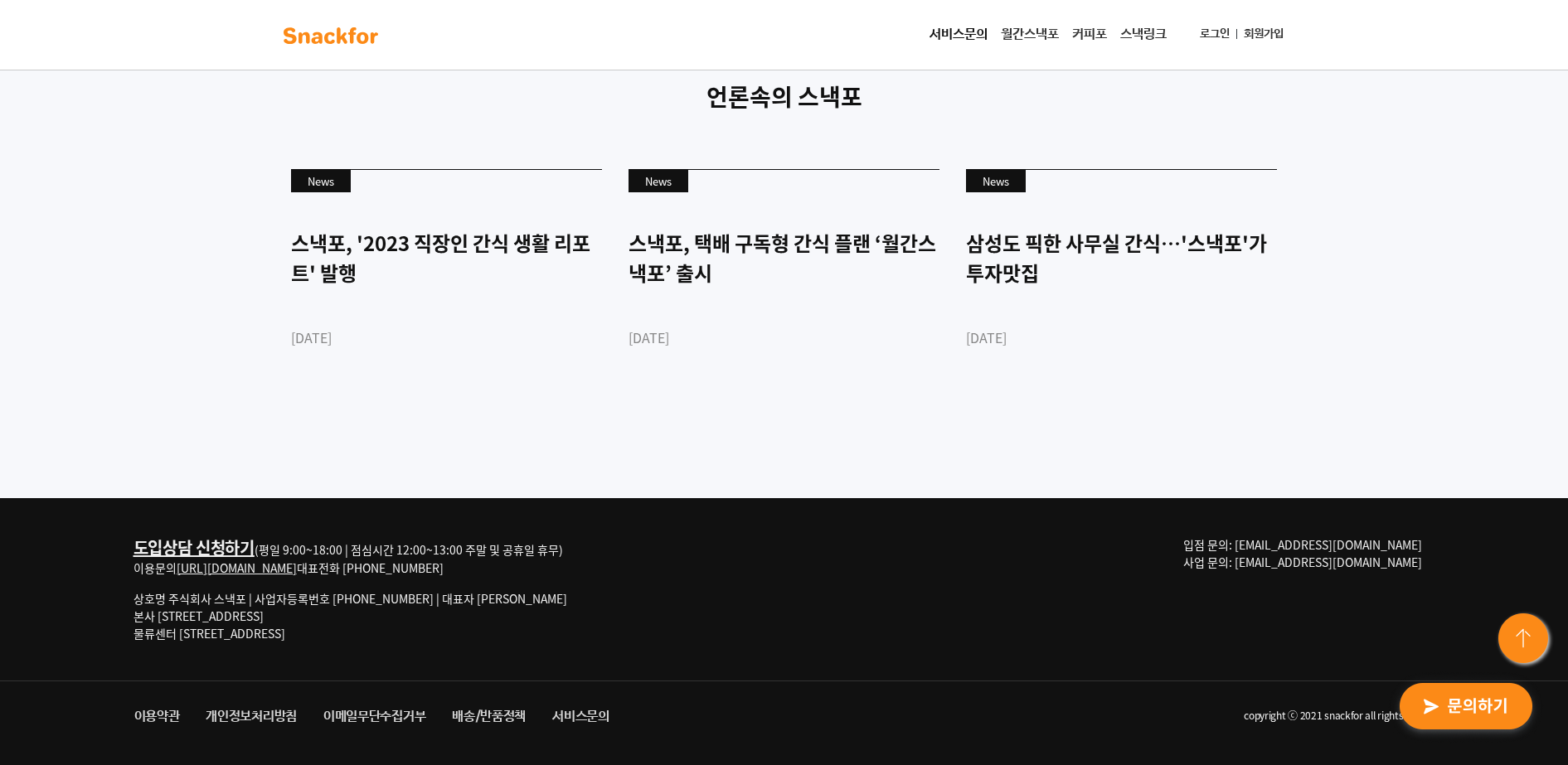
drag, startPoint x: 1323, startPoint y: 539, endPoint x: 1421, endPoint y: 543, distance: 98.1
click at [1421, 543] on span "입점 문의: [EMAIL_ADDRESS][DOMAIN_NAME] 사업 문의: [EMAIL_ADDRESS][DOMAIN_NAME]" at bounding box center [1302, 553] width 239 height 34
copy span "[EMAIL_ADDRESS][DOMAIN_NAME]"
click at [937, 674] on div "도입상담 신청하기 (평일 9:00~18:00 | 점심시간 12:00~13:00 주말 및 공휴일 휴무) 이용문의 [URL][DOMAIN_NAME…" at bounding box center [784, 589] width 1327 height 183
click at [866, 504] on div "도입상담 신청하기 (평일 9:00~18:00 | 점심시간 12:00~13:00 주말 및 공휴일 휴무) 이용문의 [URL][DOMAIN_NAME…" at bounding box center [784, 589] width 1327 height 183
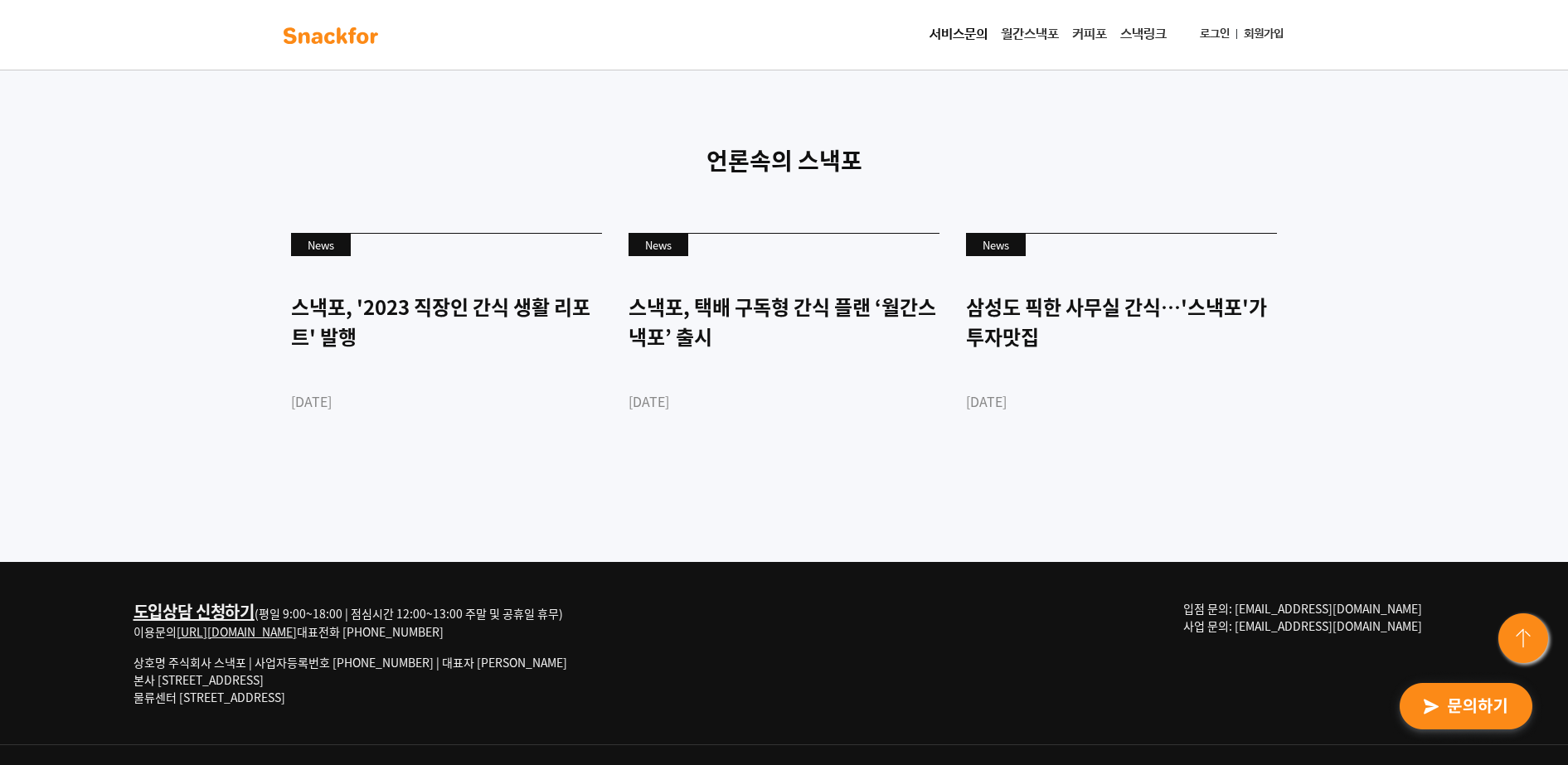
scroll to position [3999, 0]
